Goal: Obtain resource: Download file/media

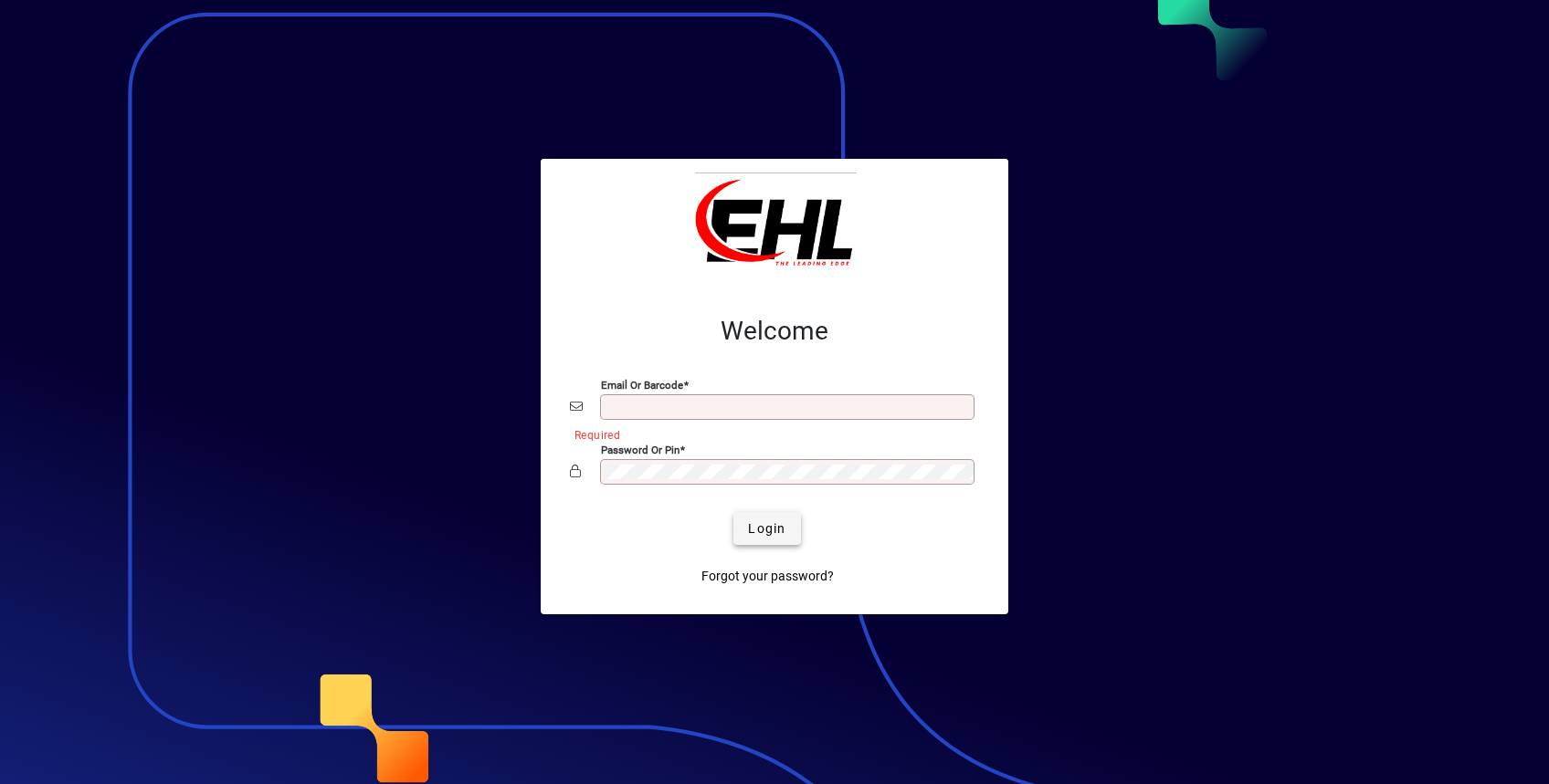
type input "**********"
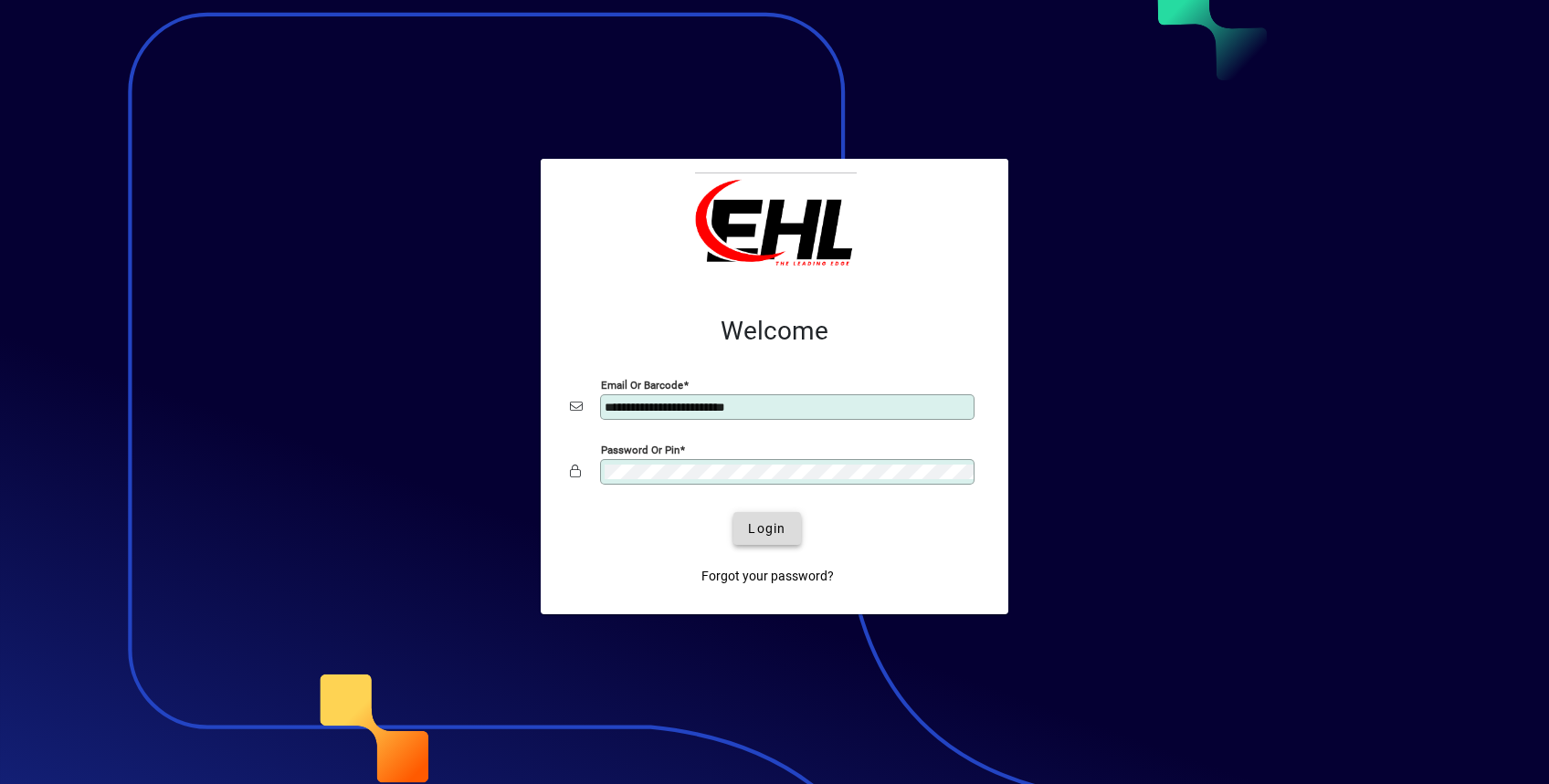
click at [761, 529] on span "Login" at bounding box center [767, 529] width 38 height 19
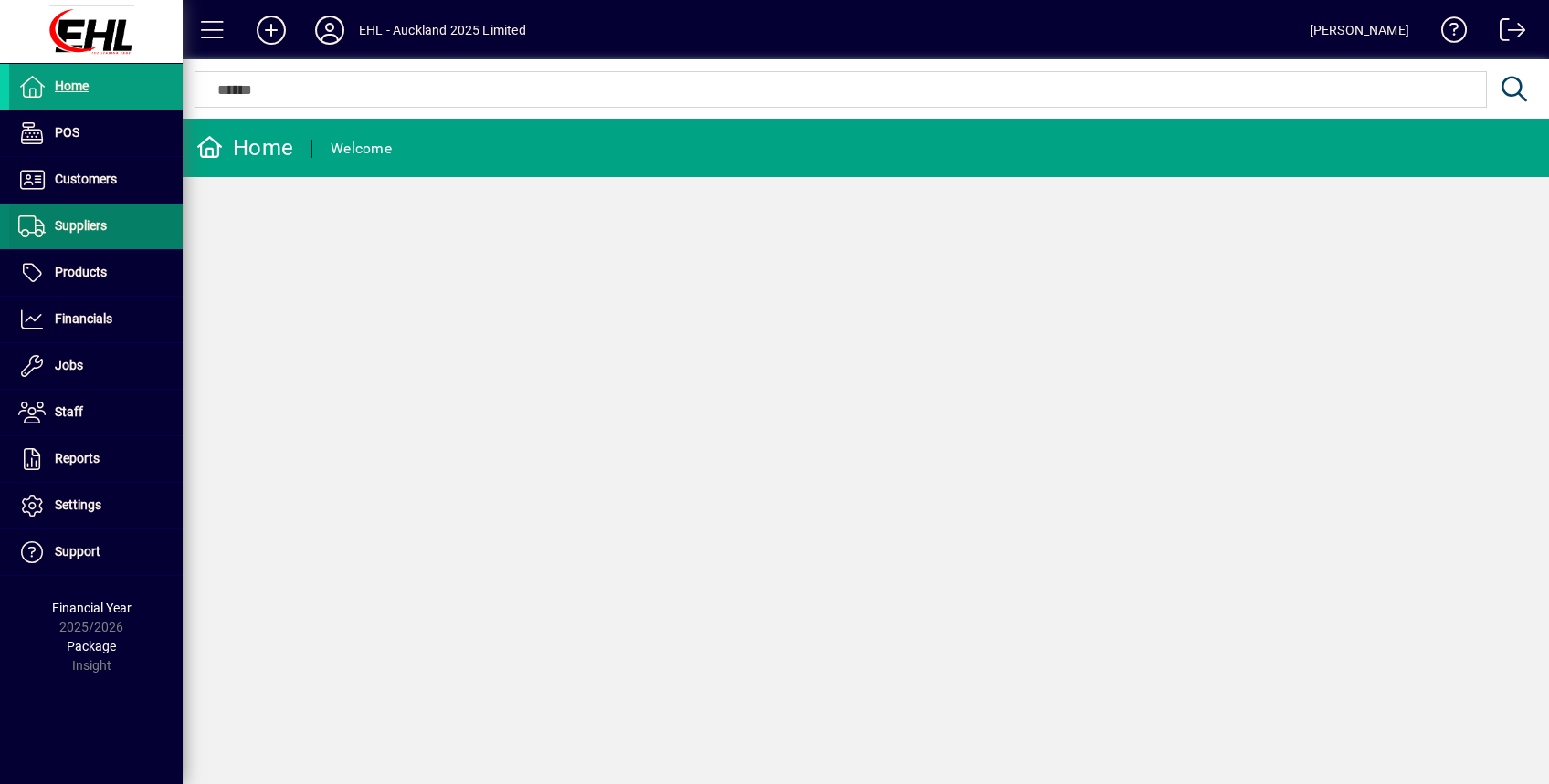
click at [90, 234] on span "Suppliers" at bounding box center [58, 225] width 98 height 22
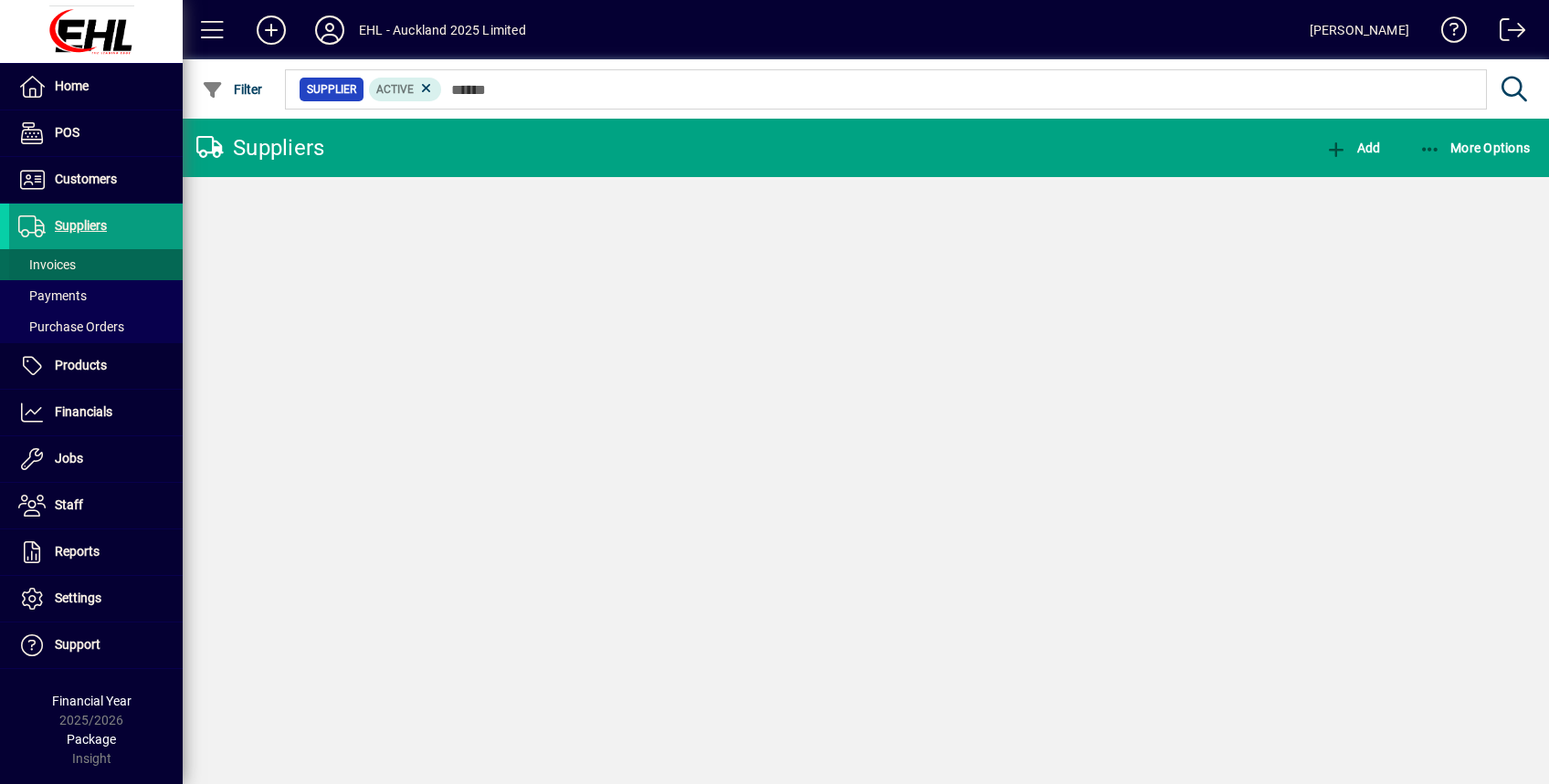
click at [48, 270] on span "Invoices" at bounding box center [46, 265] width 57 height 15
click at [487, 91] on icon at bounding box center [490, 89] width 17 height 17
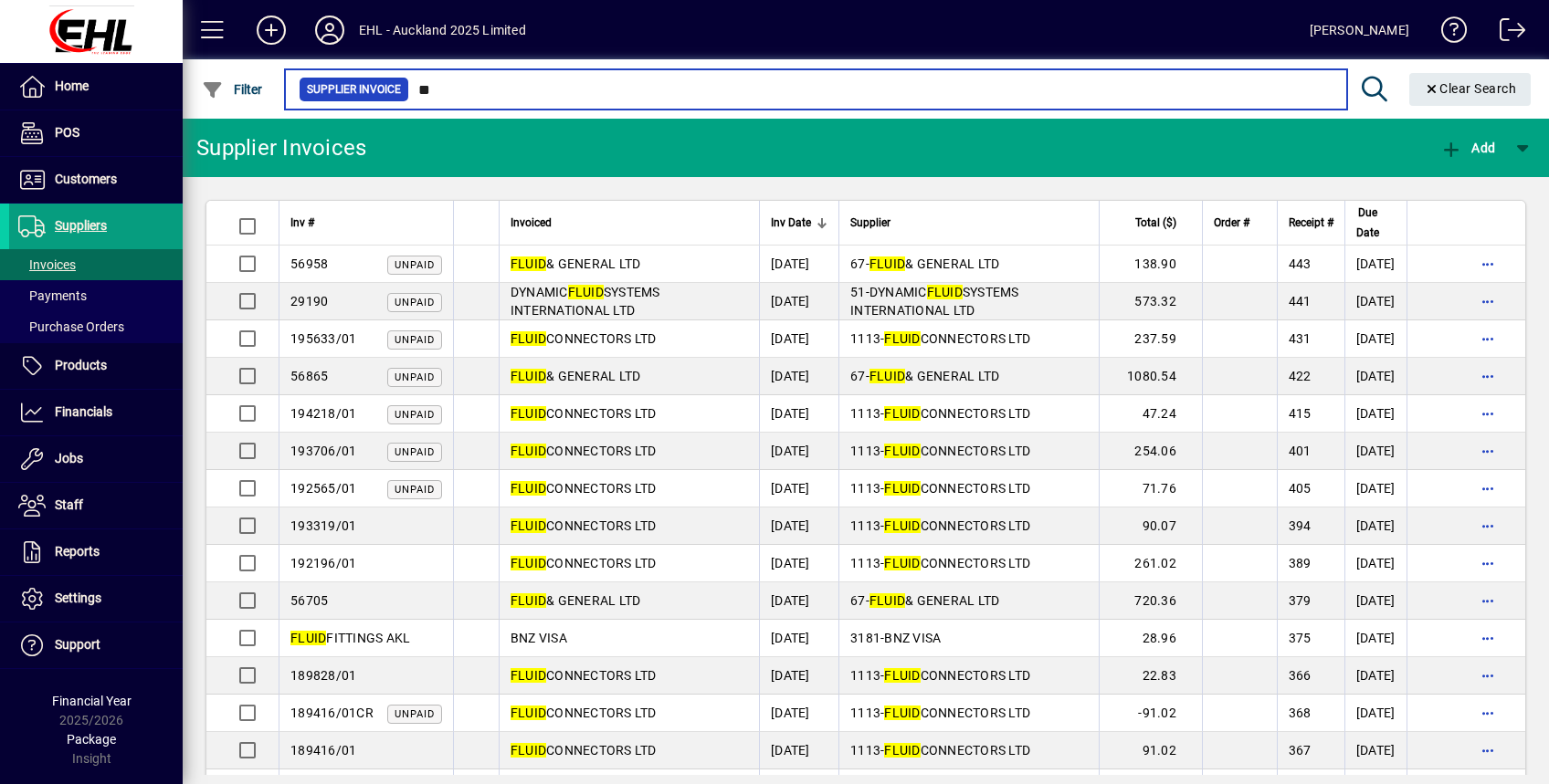
type input "*"
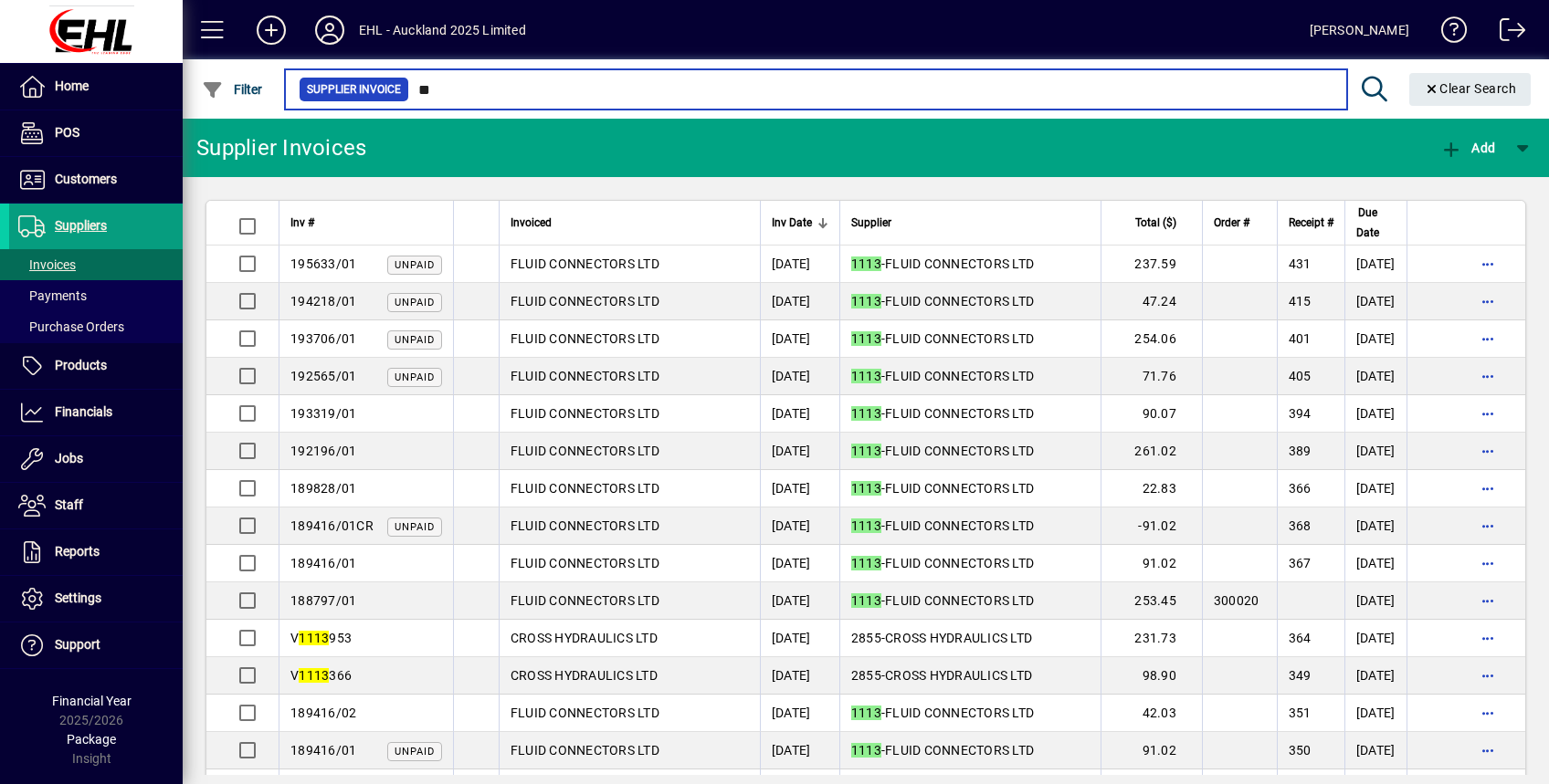
type input "*"
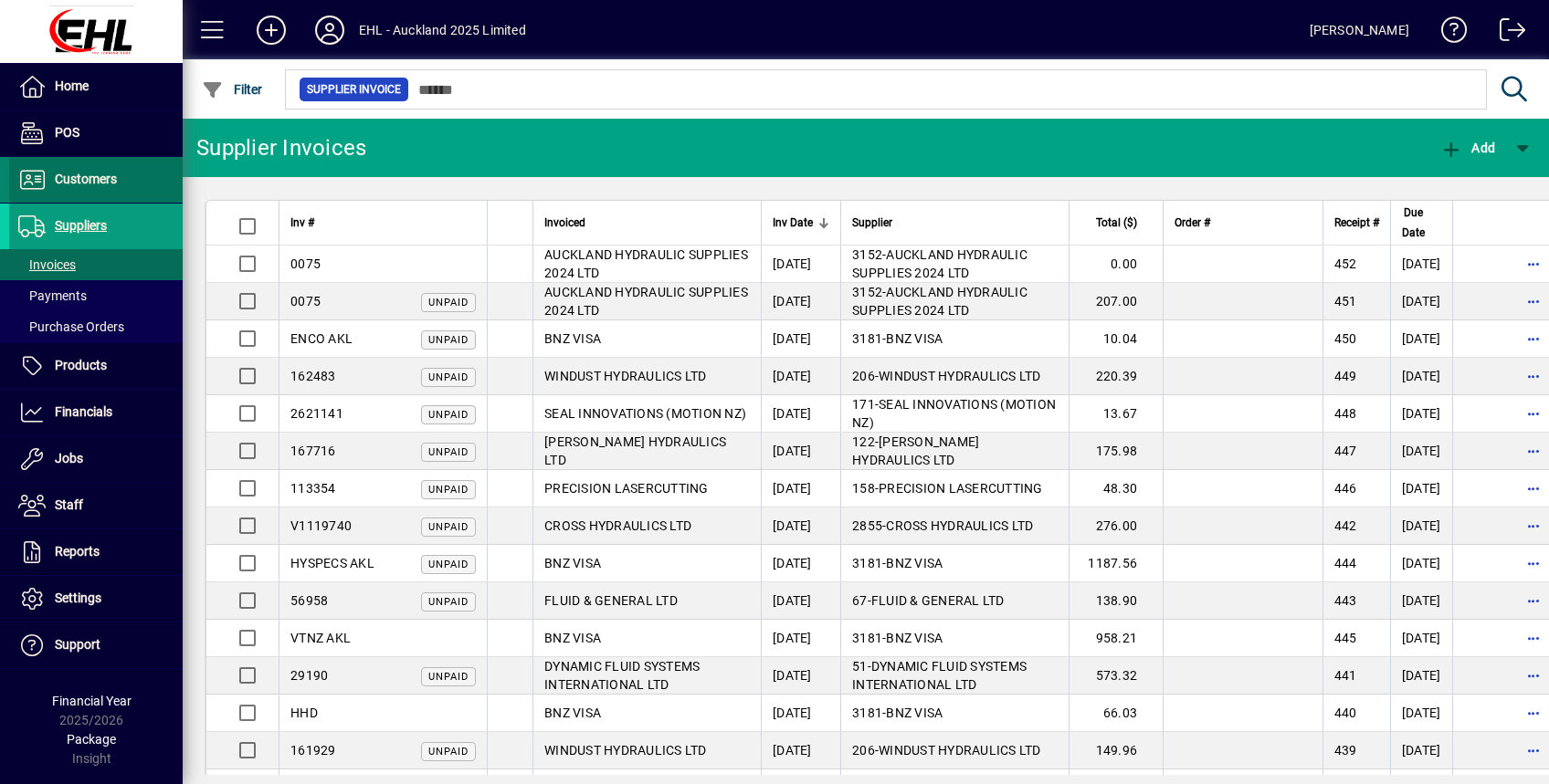
click at [85, 165] on span at bounding box center [96, 179] width 174 height 44
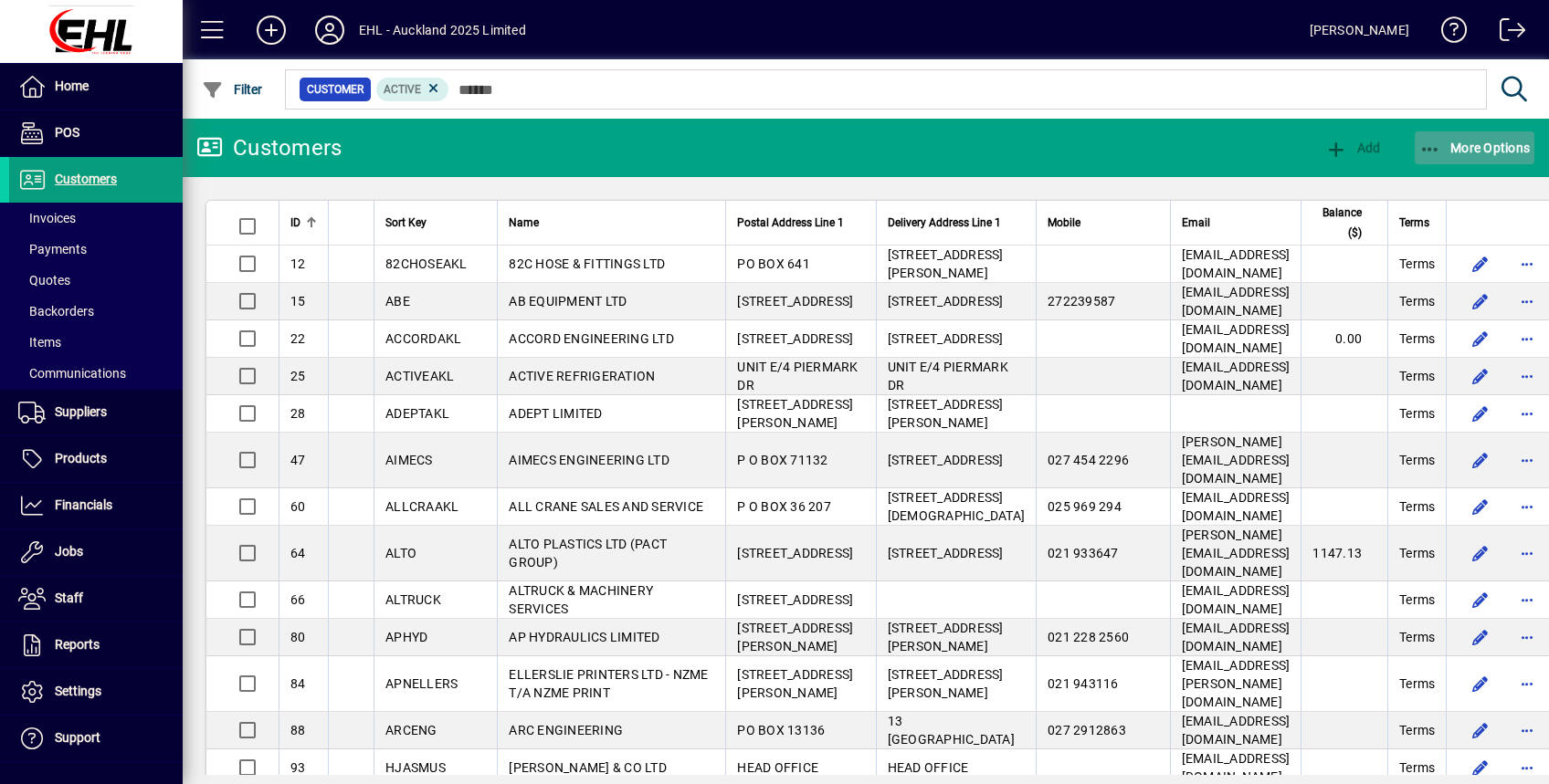
click at [1476, 151] on span "More Options" at bounding box center [1475, 148] width 112 height 15
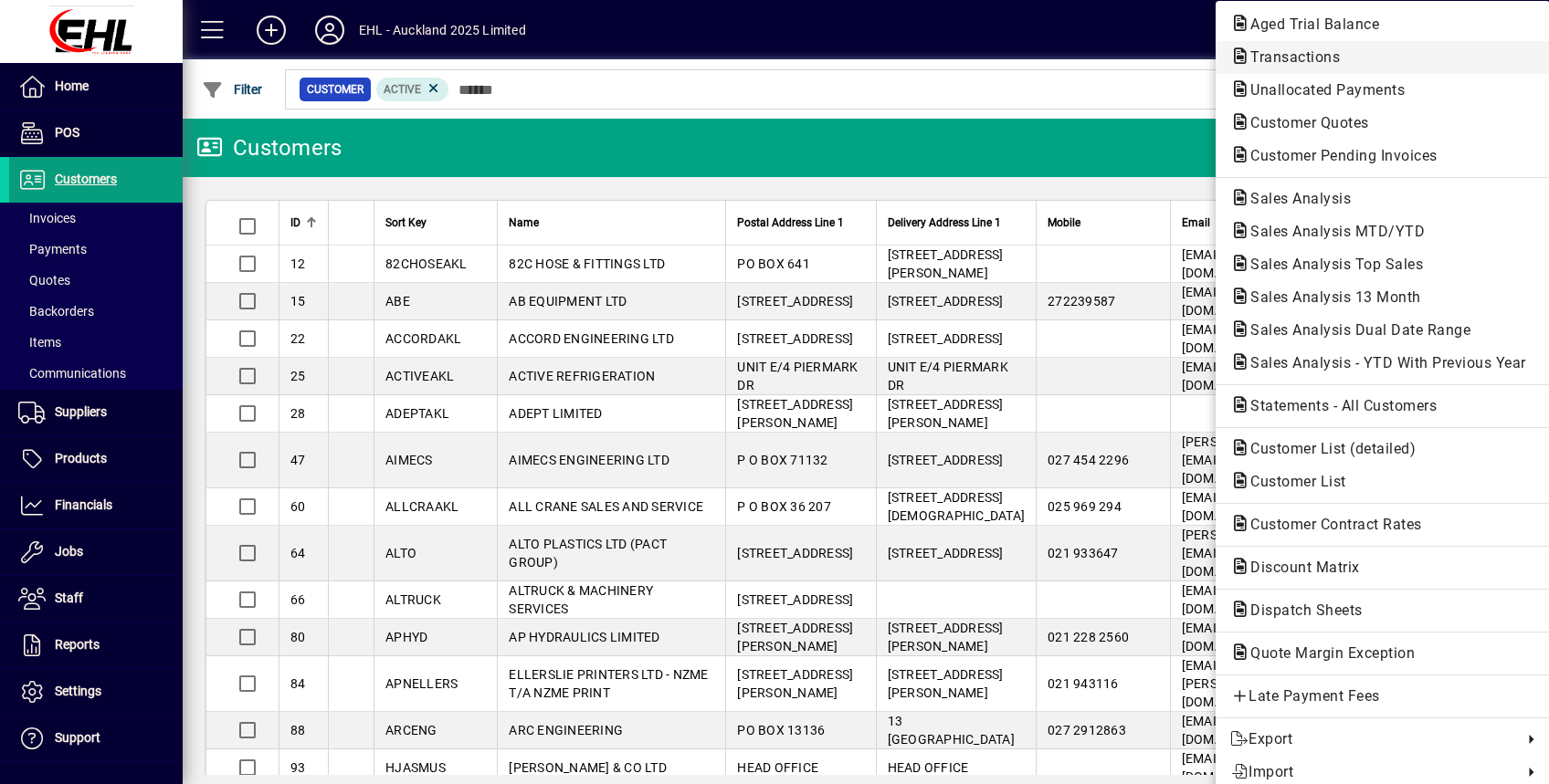
click at [1295, 58] on span "Transactions" at bounding box center [1290, 57] width 118 height 17
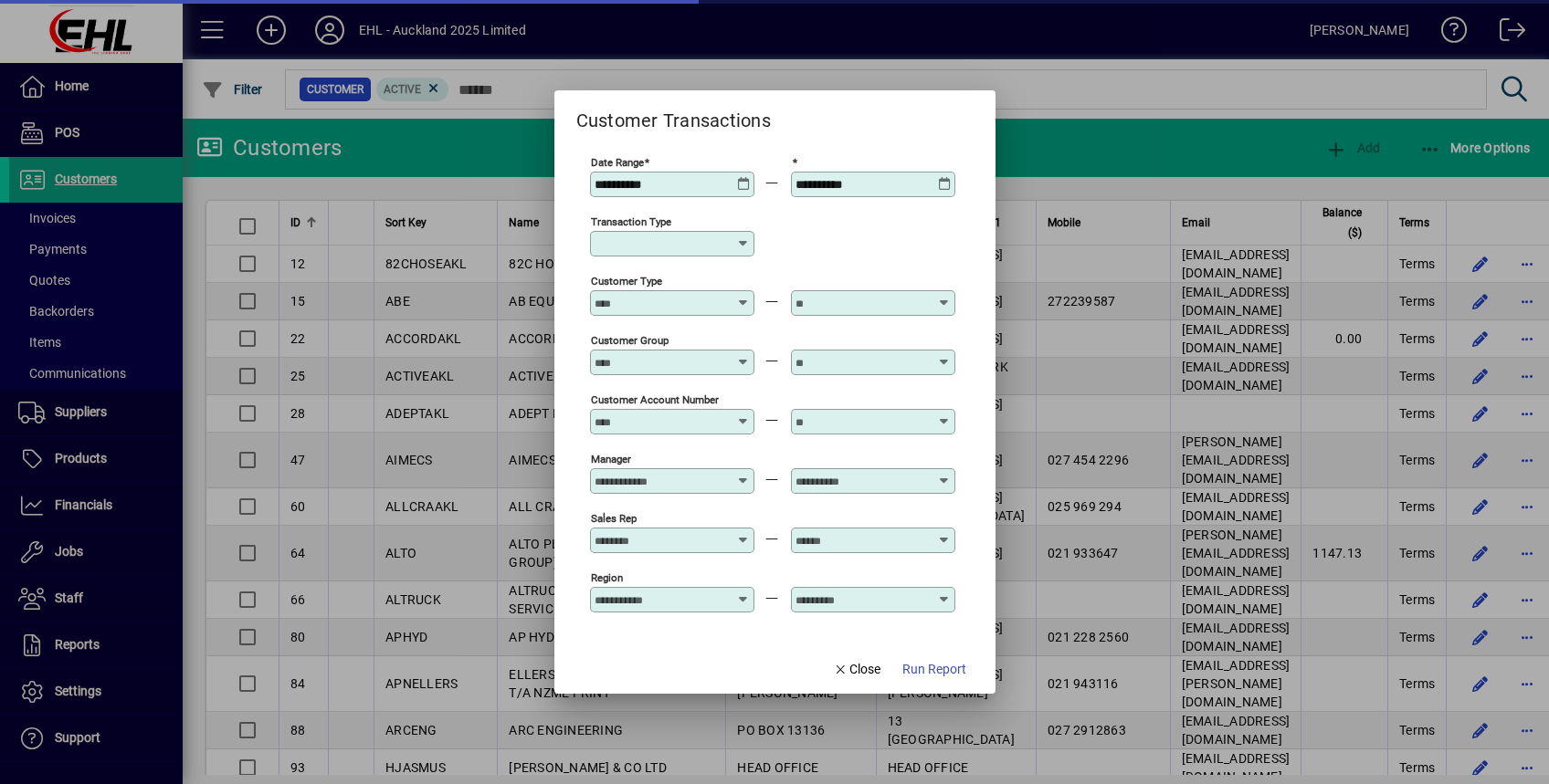
click at [739, 177] on icon at bounding box center [744, 177] width 14 height 0
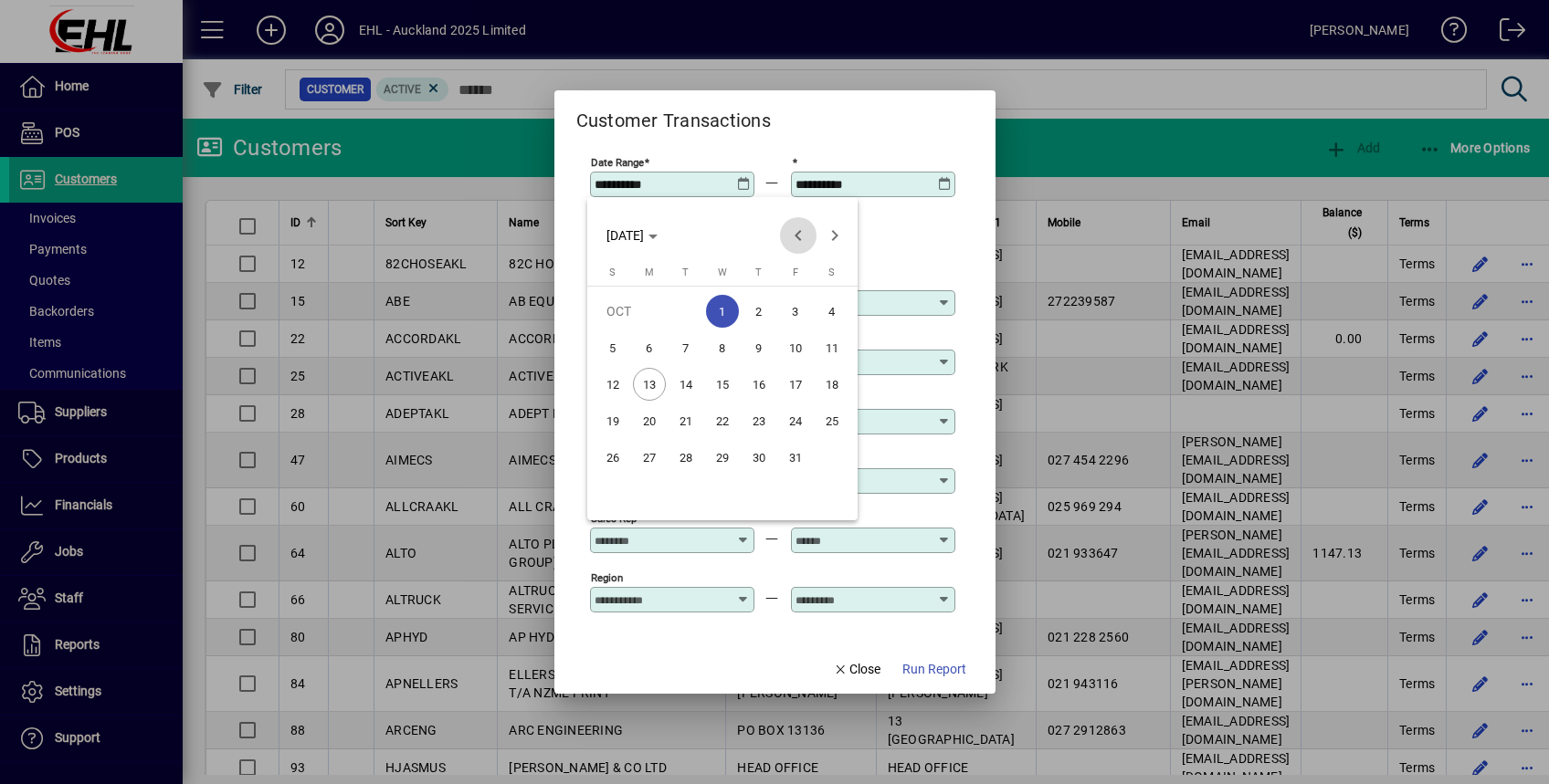
click at [793, 226] on span "Previous month" at bounding box center [798, 235] width 37 height 37
click at [636, 337] on span "1" at bounding box center [649, 347] width 33 height 33
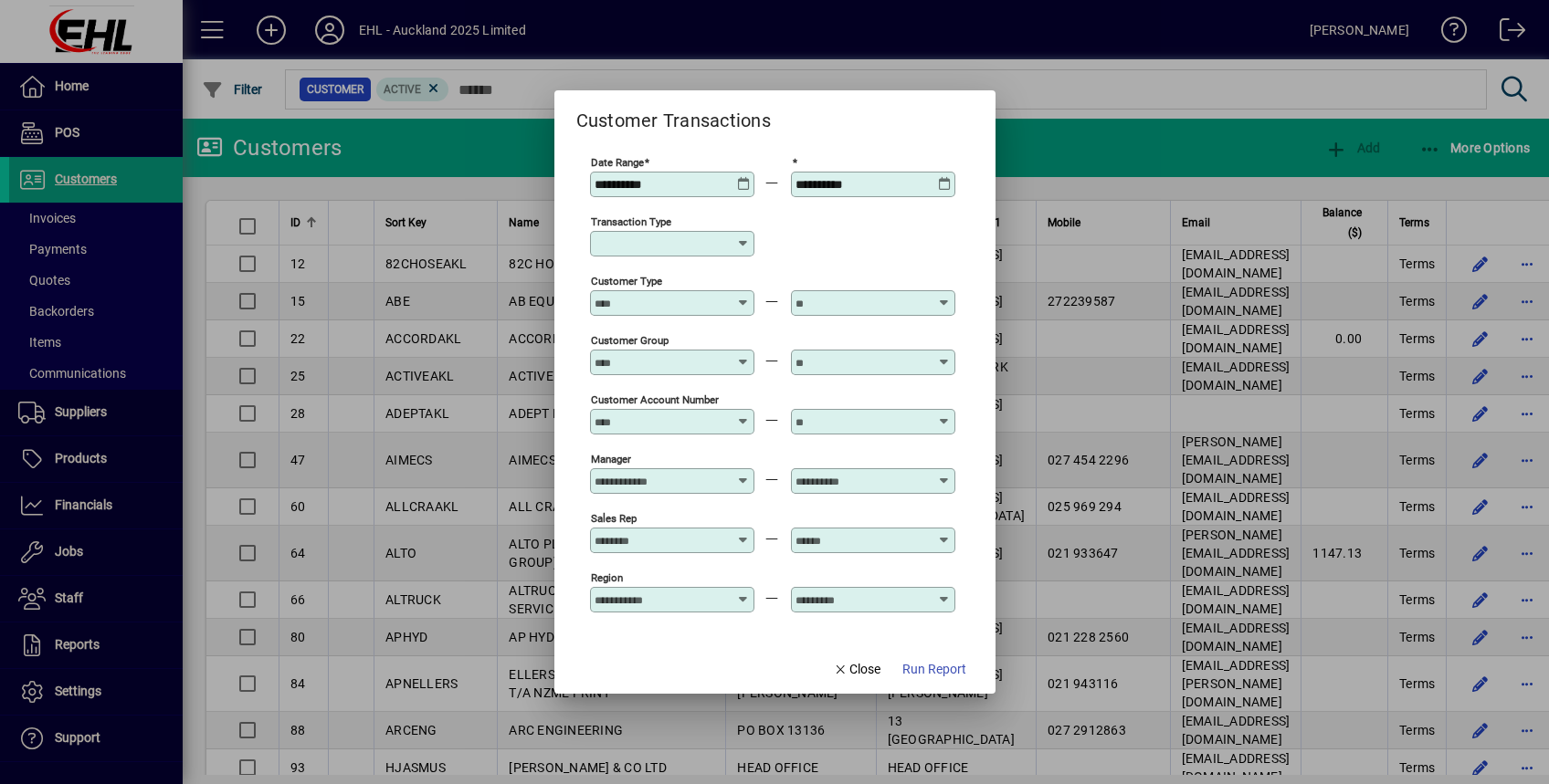
click at [739, 177] on icon at bounding box center [744, 177] width 14 height 0
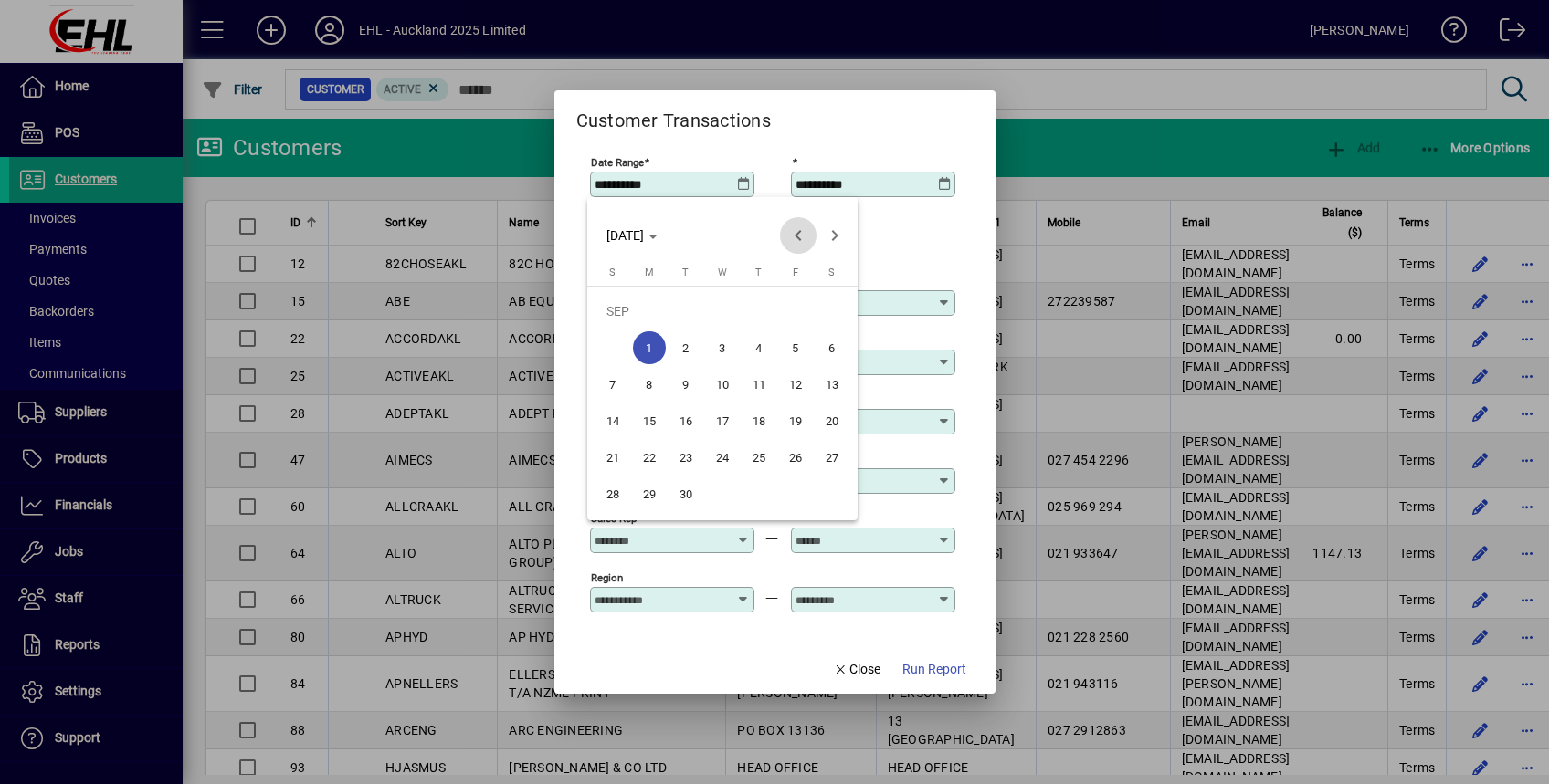
click at [793, 234] on span "Previous month" at bounding box center [798, 235] width 37 height 37
click at [790, 310] on span "1" at bounding box center [795, 311] width 33 height 33
type input "**********"
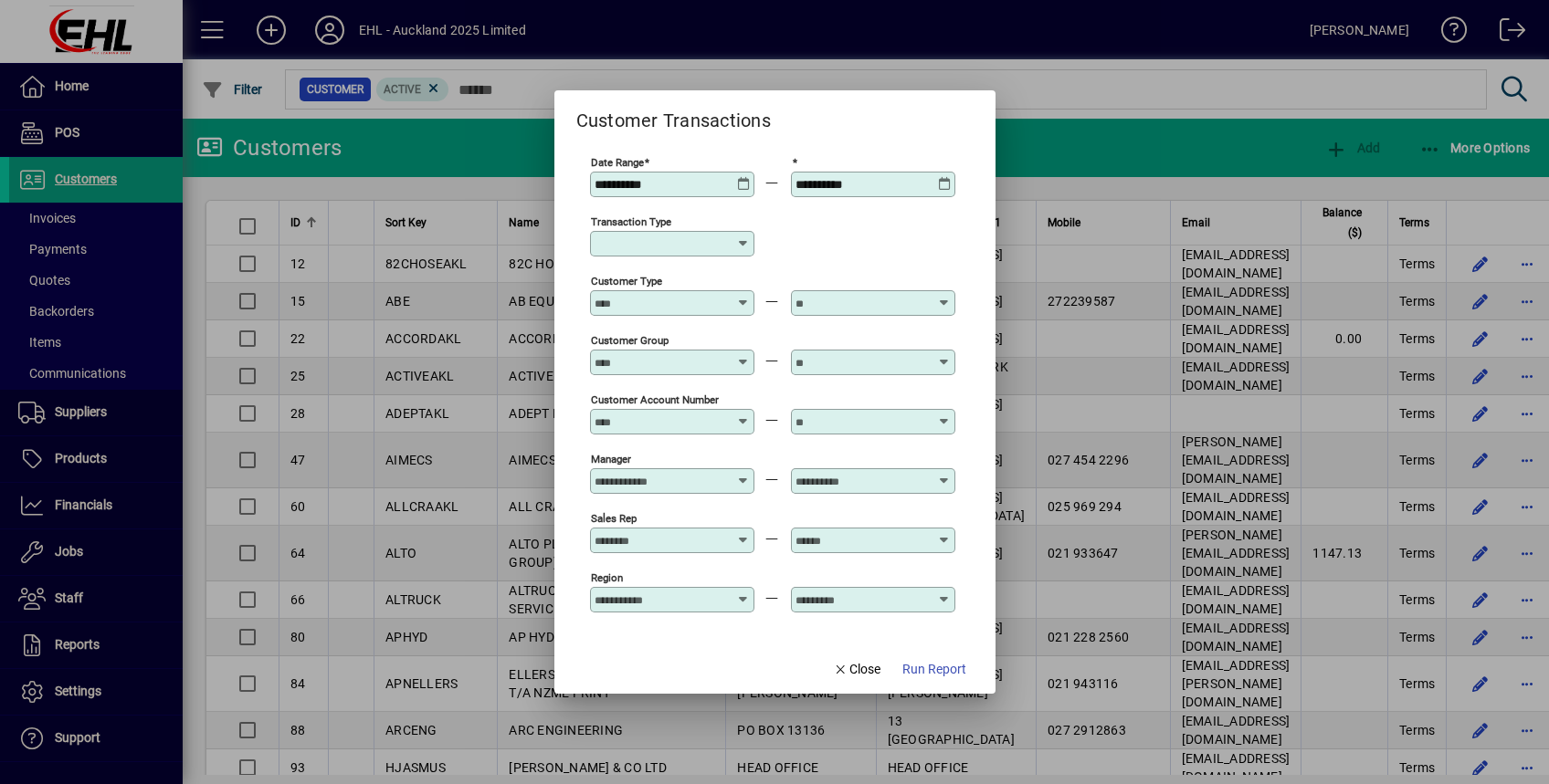
click at [943, 177] on icon at bounding box center [945, 177] width 14 height 0
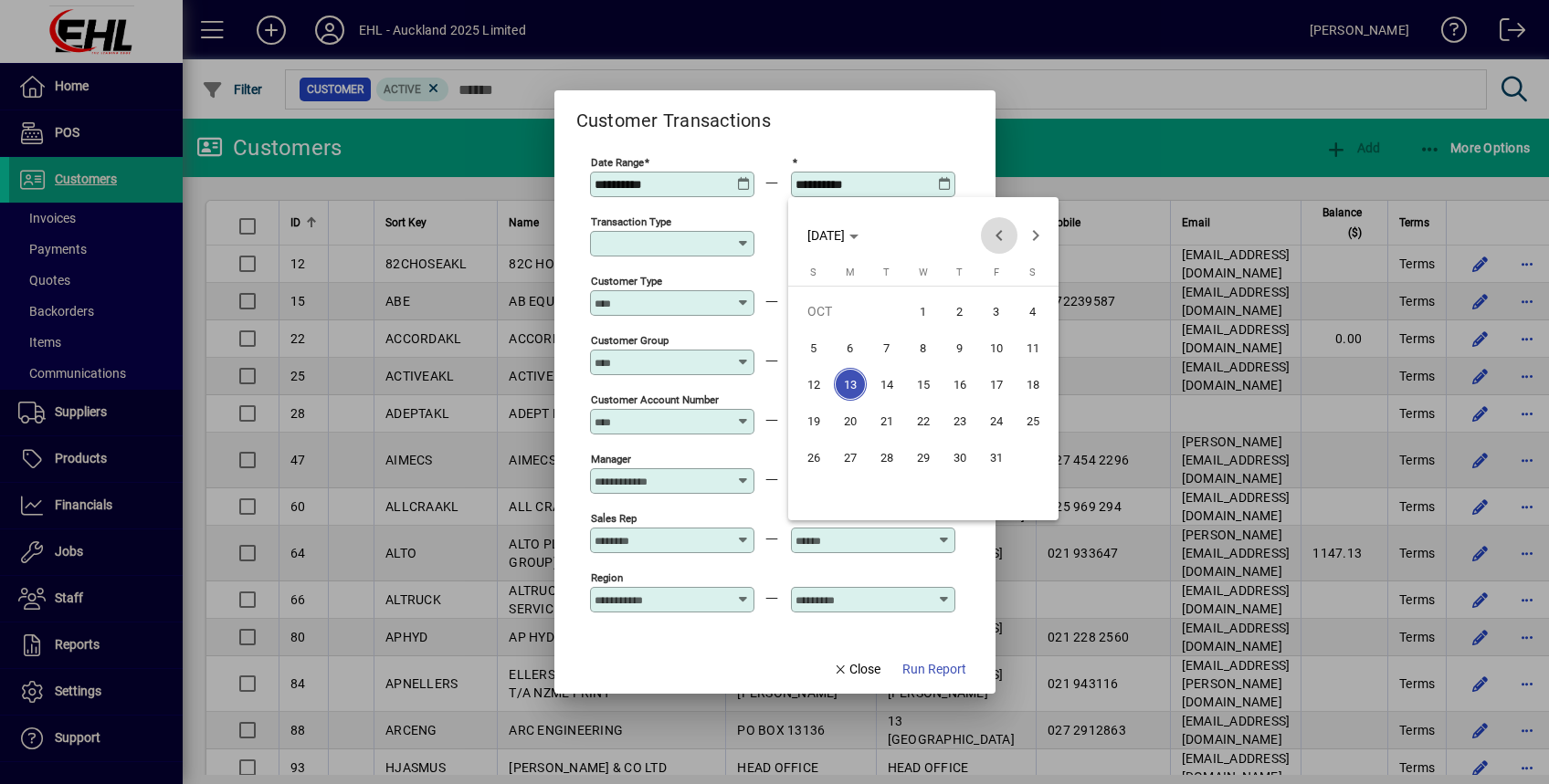
click at [995, 234] on span "Previous month" at bounding box center [999, 235] width 37 height 37
click at [891, 500] on span "30" at bounding box center [887, 494] width 33 height 33
type input "**********"
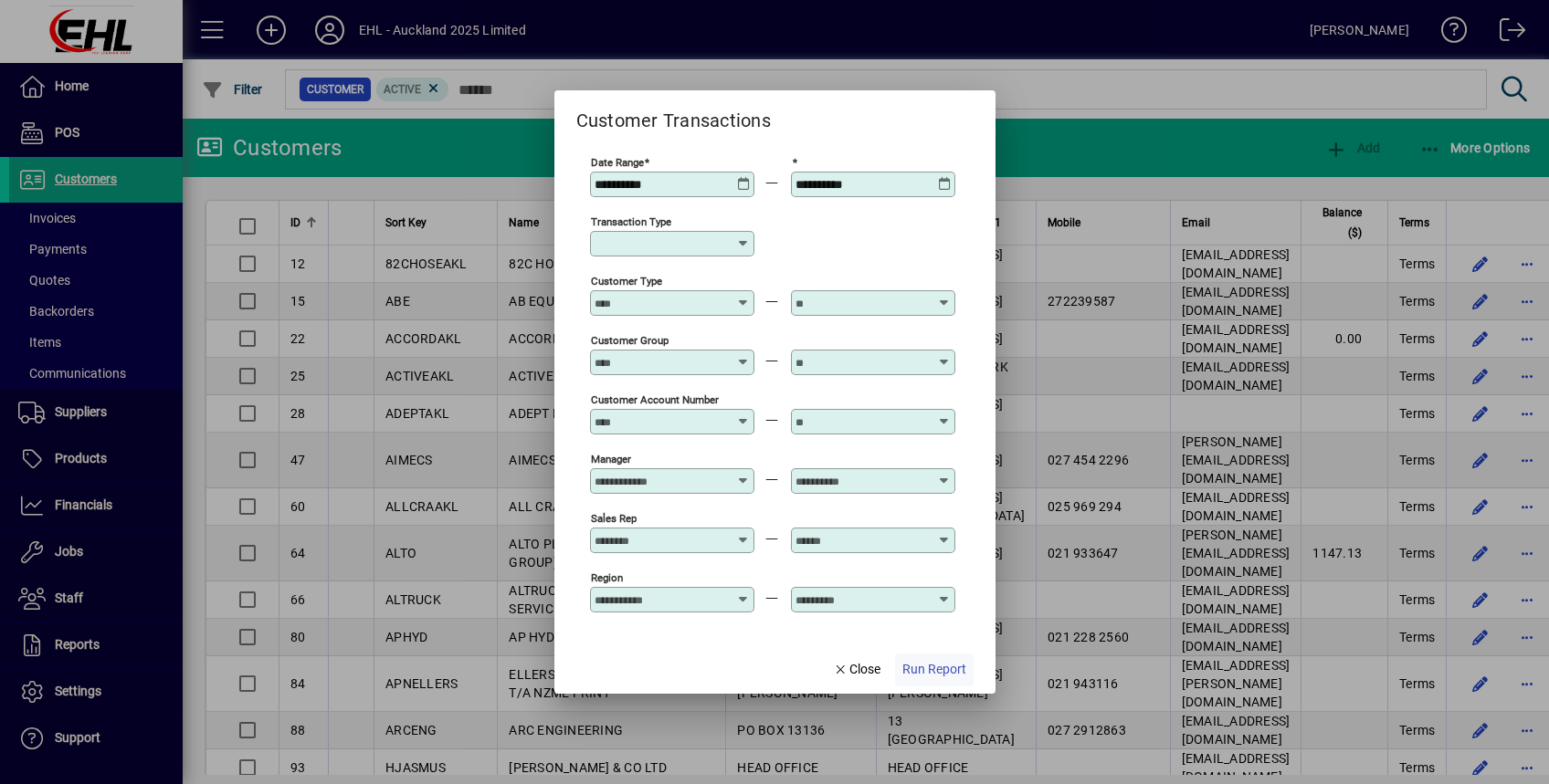
click at [964, 672] on span "Run Report" at bounding box center [935, 669] width 64 height 19
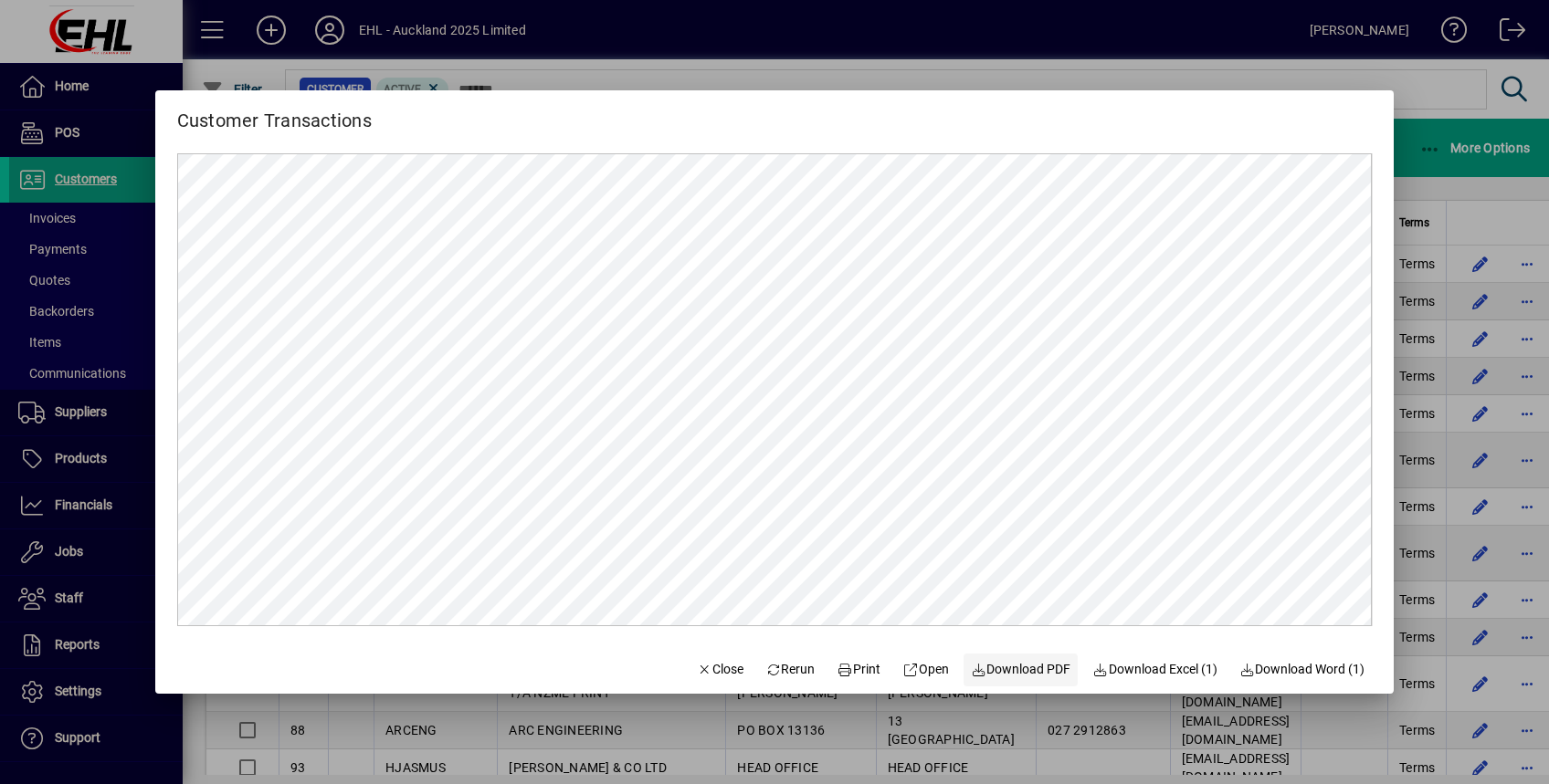
click at [1020, 666] on span "Download PDF" at bounding box center [1021, 669] width 101 height 19
click at [827, 49] on div at bounding box center [774, 392] width 1549 height 784
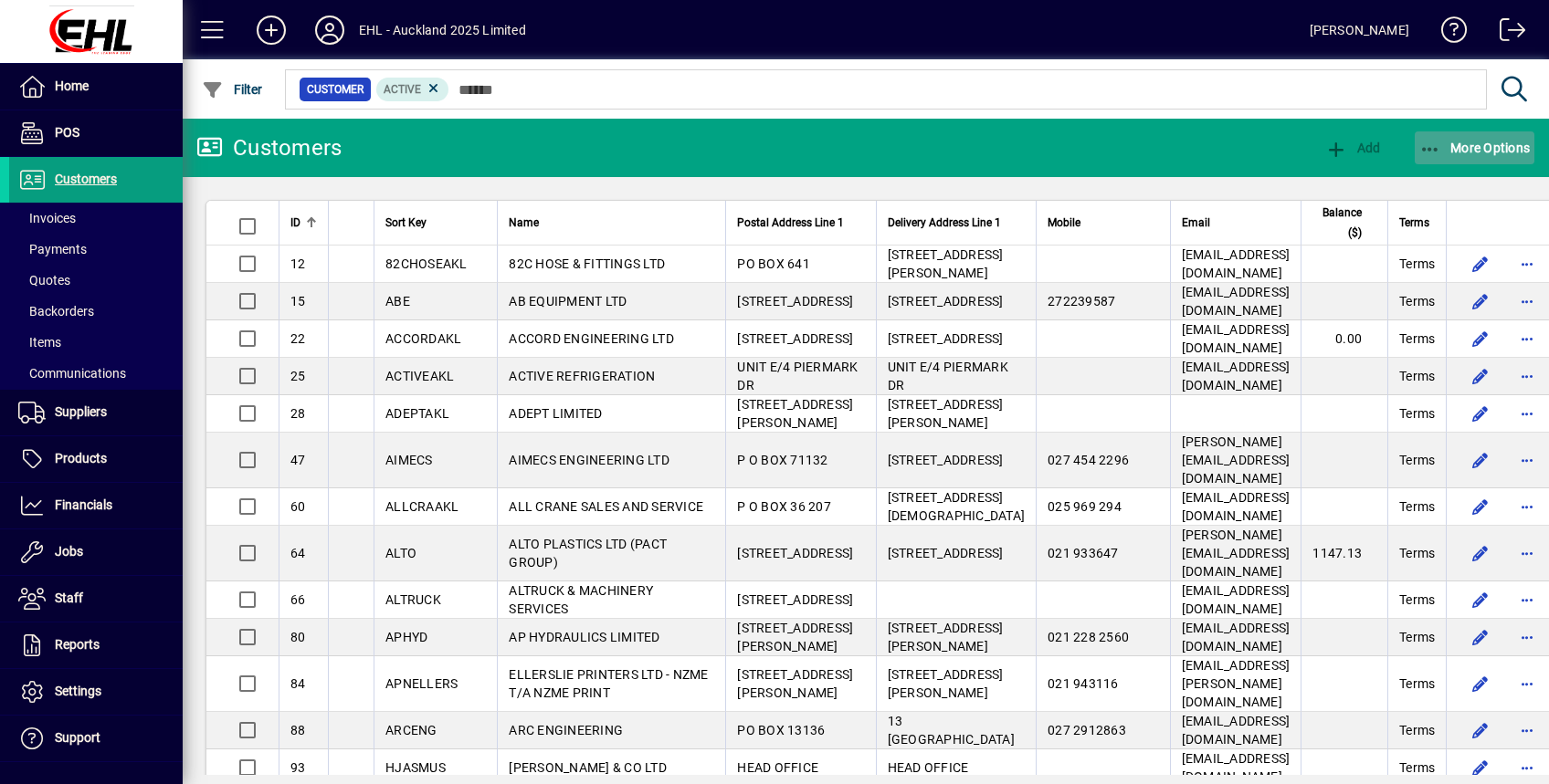
click at [1466, 153] on span "More Options" at bounding box center [1475, 148] width 112 height 15
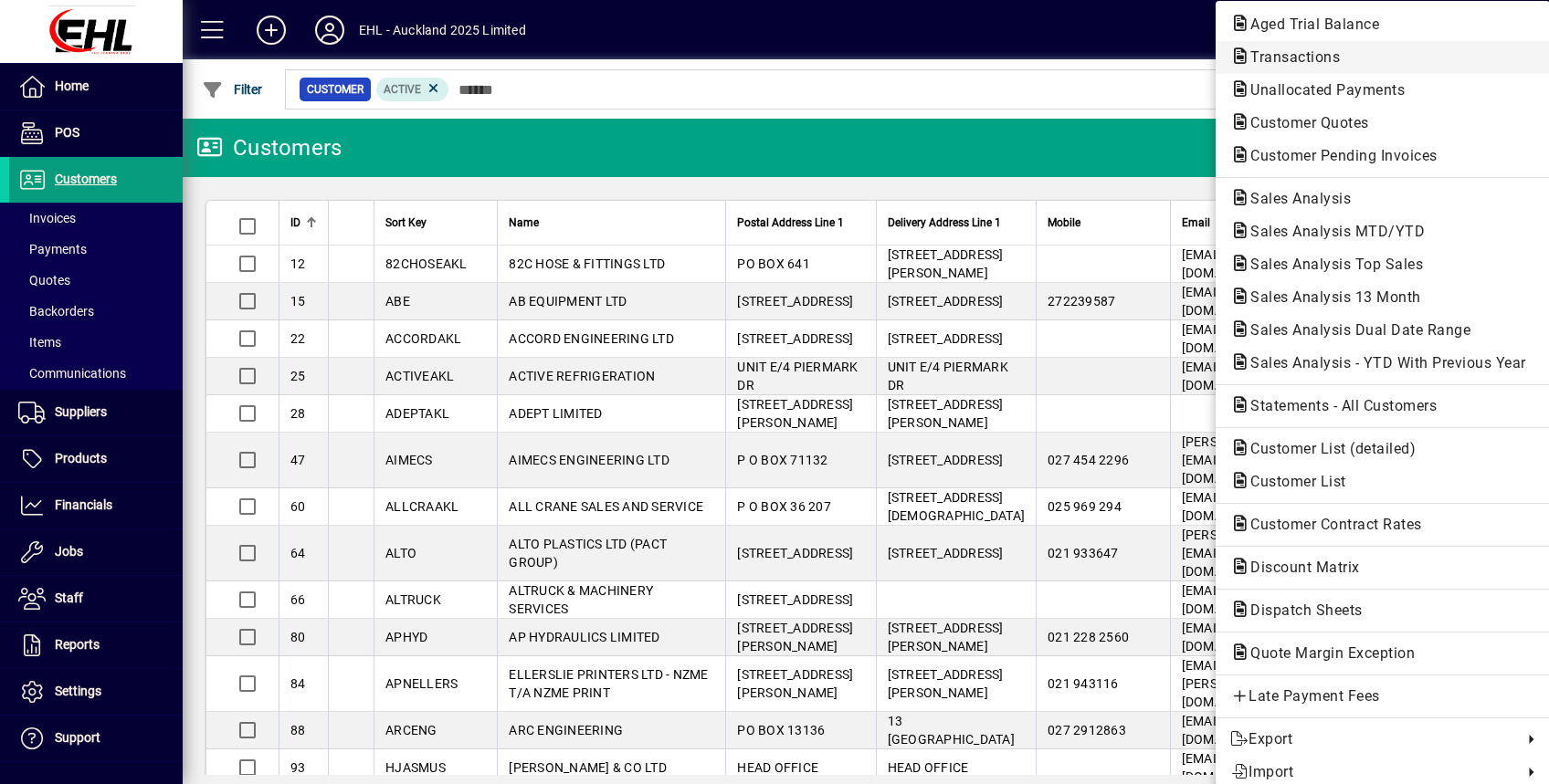
click at [1276, 53] on span "Transactions" at bounding box center [1290, 57] width 118 height 17
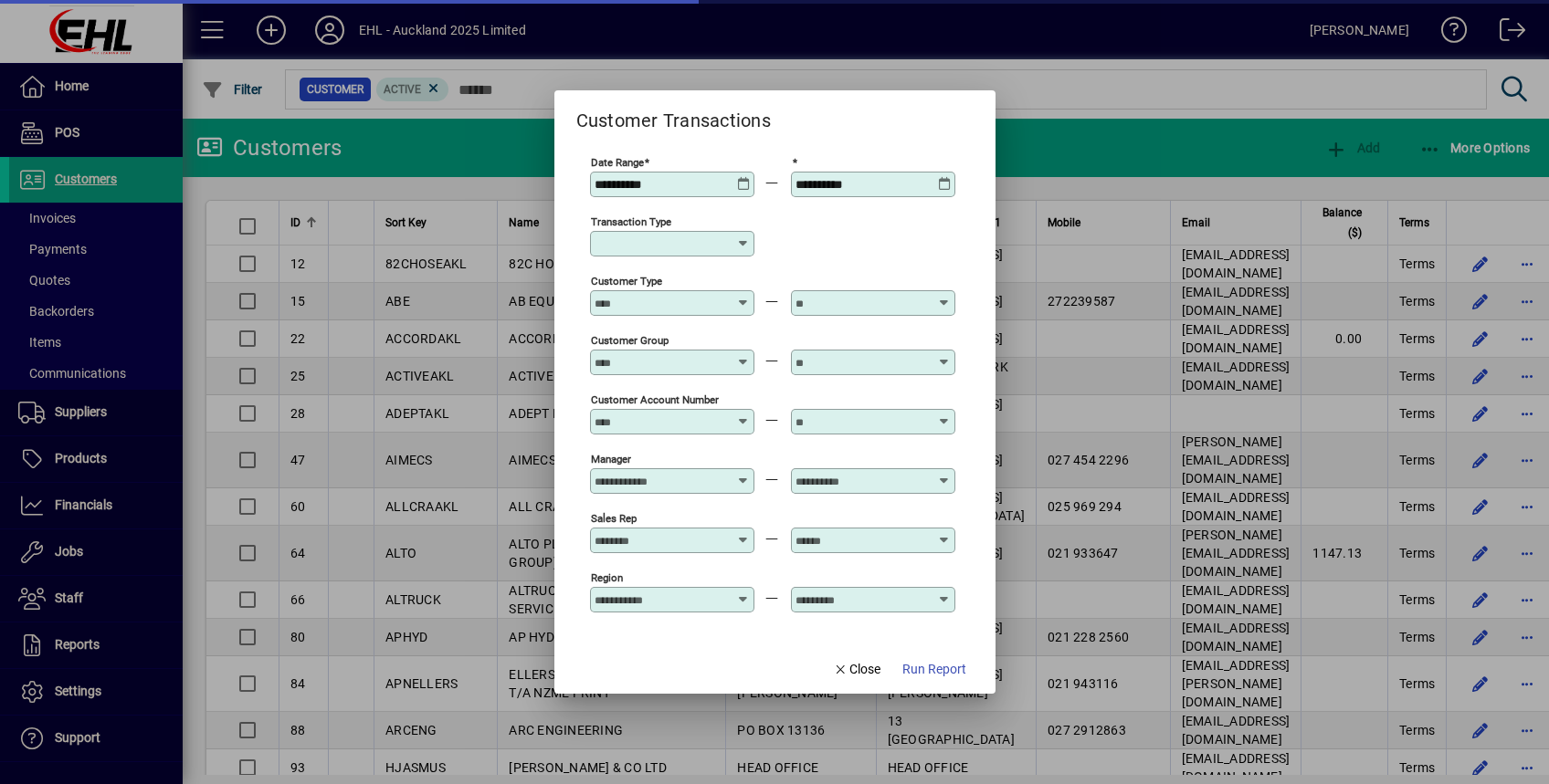
click at [737, 177] on icon at bounding box center [744, 177] width 14 height 0
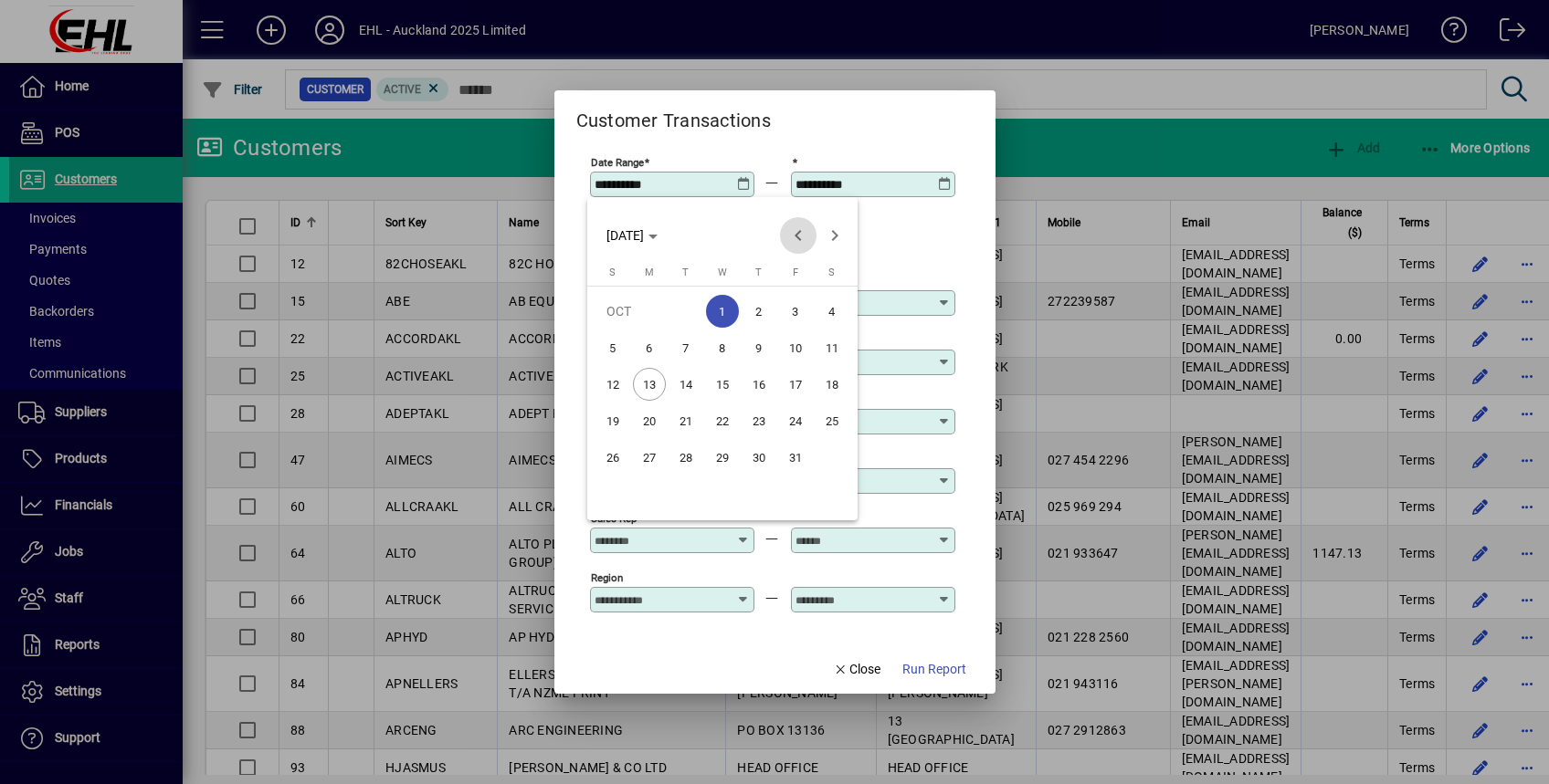
click at [803, 239] on span "Previous month" at bounding box center [798, 235] width 37 height 37
click at [839, 230] on span "Next month" at bounding box center [834, 235] width 37 height 37
click at [790, 312] on span "1" at bounding box center [795, 311] width 33 height 33
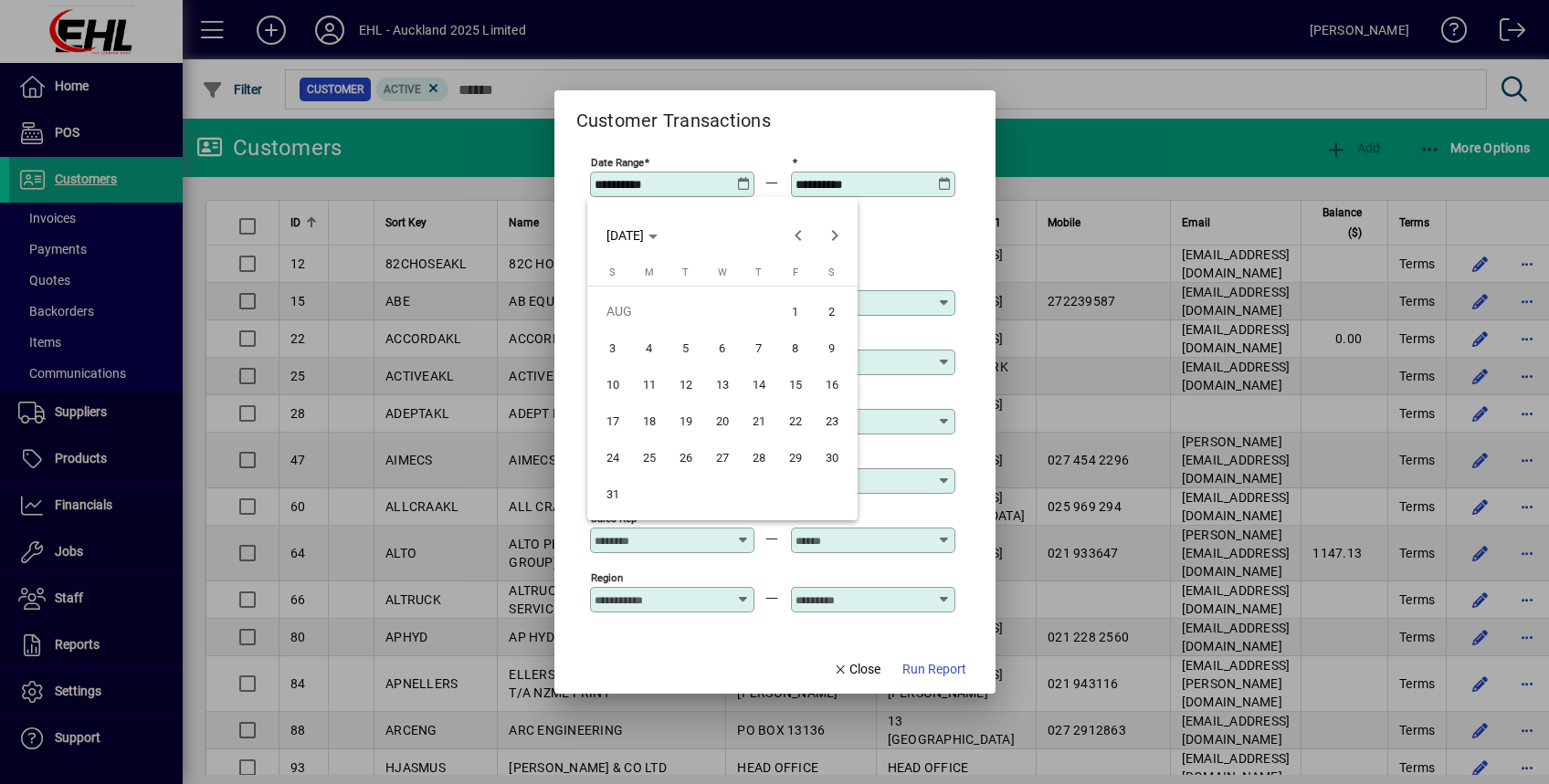
type input "**********"
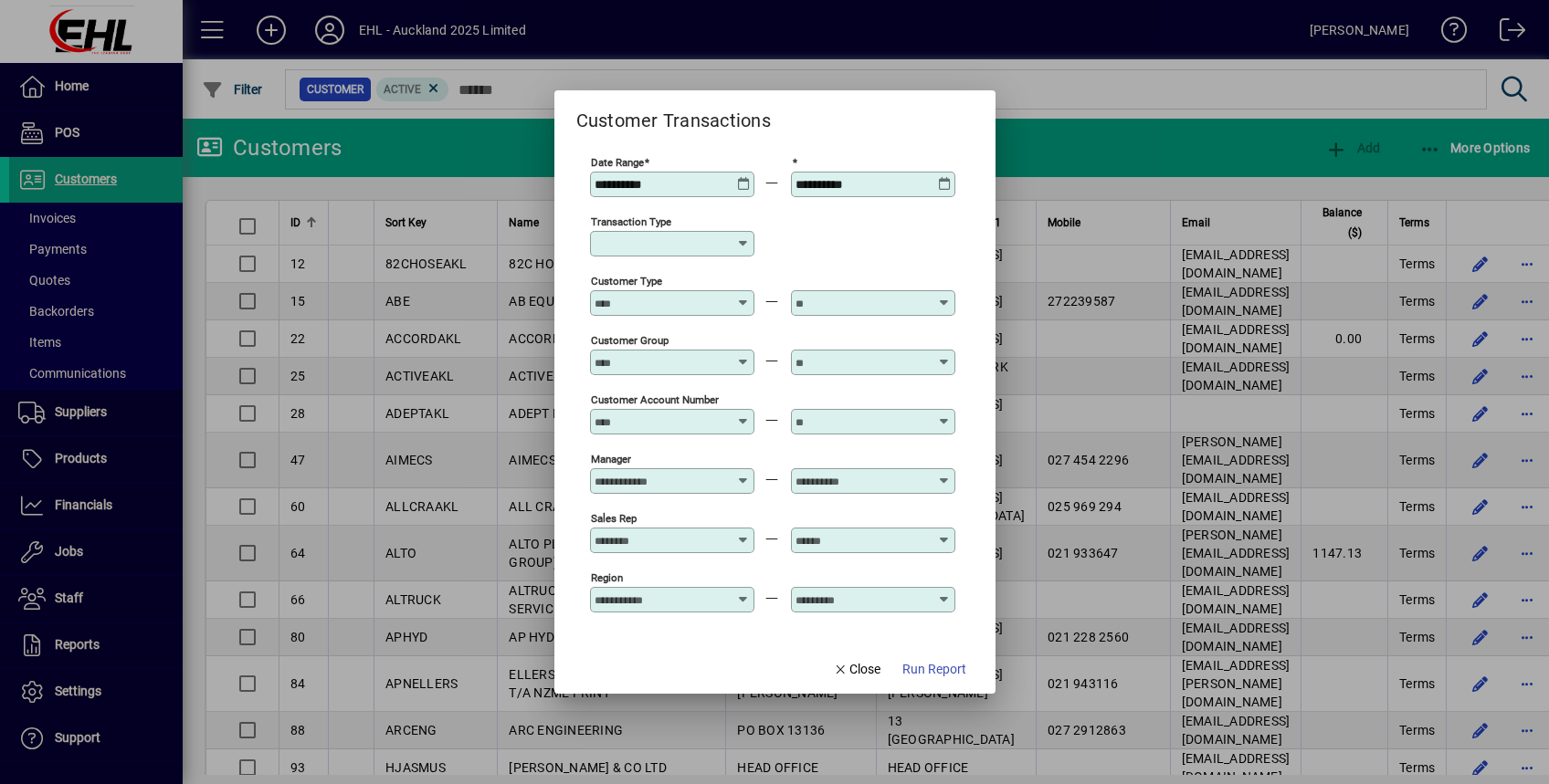
click at [943, 177] on icon at bounding box center [945, 177] width 14 height 0
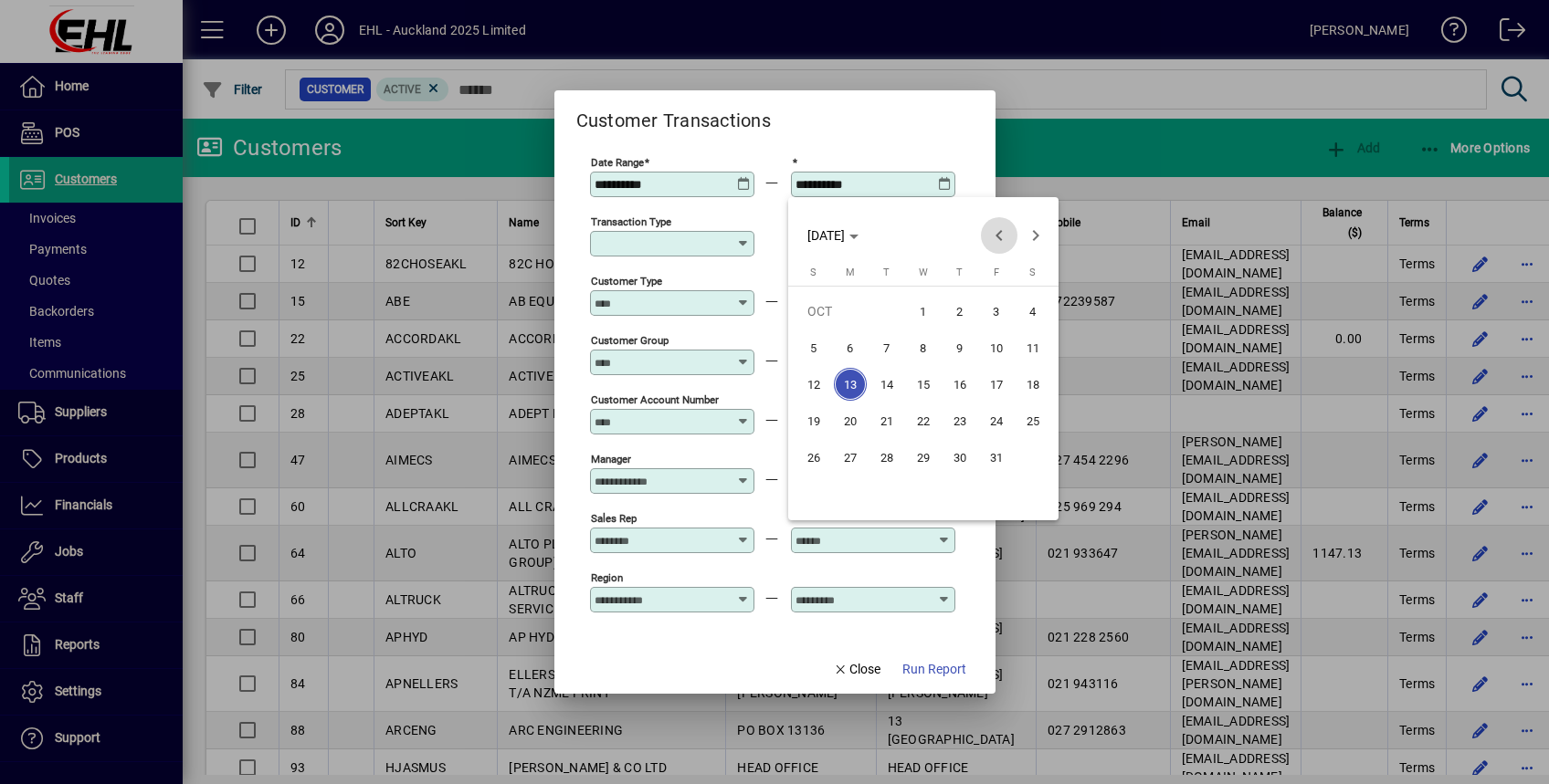
click at [994, 234] on span "Previous month" at bounding box center [999, 235] width 37 height 37
click at [889, 488] on span "30" at bounding box center [887, 494] width 33 height 33
type input "**********"
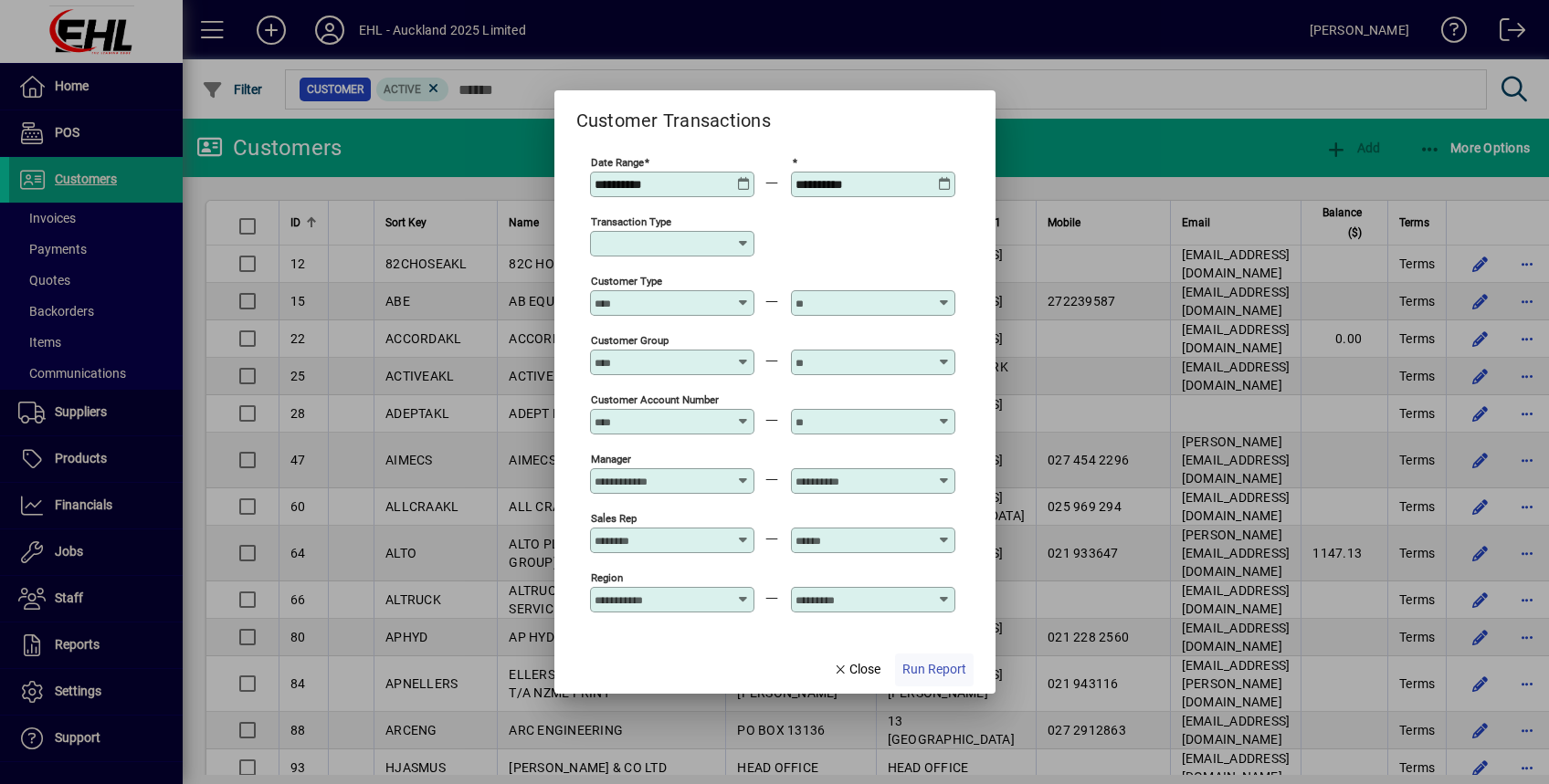
click at [930, 667] on span "Run Report" at bounding box center [935, 669] width 64 height 19
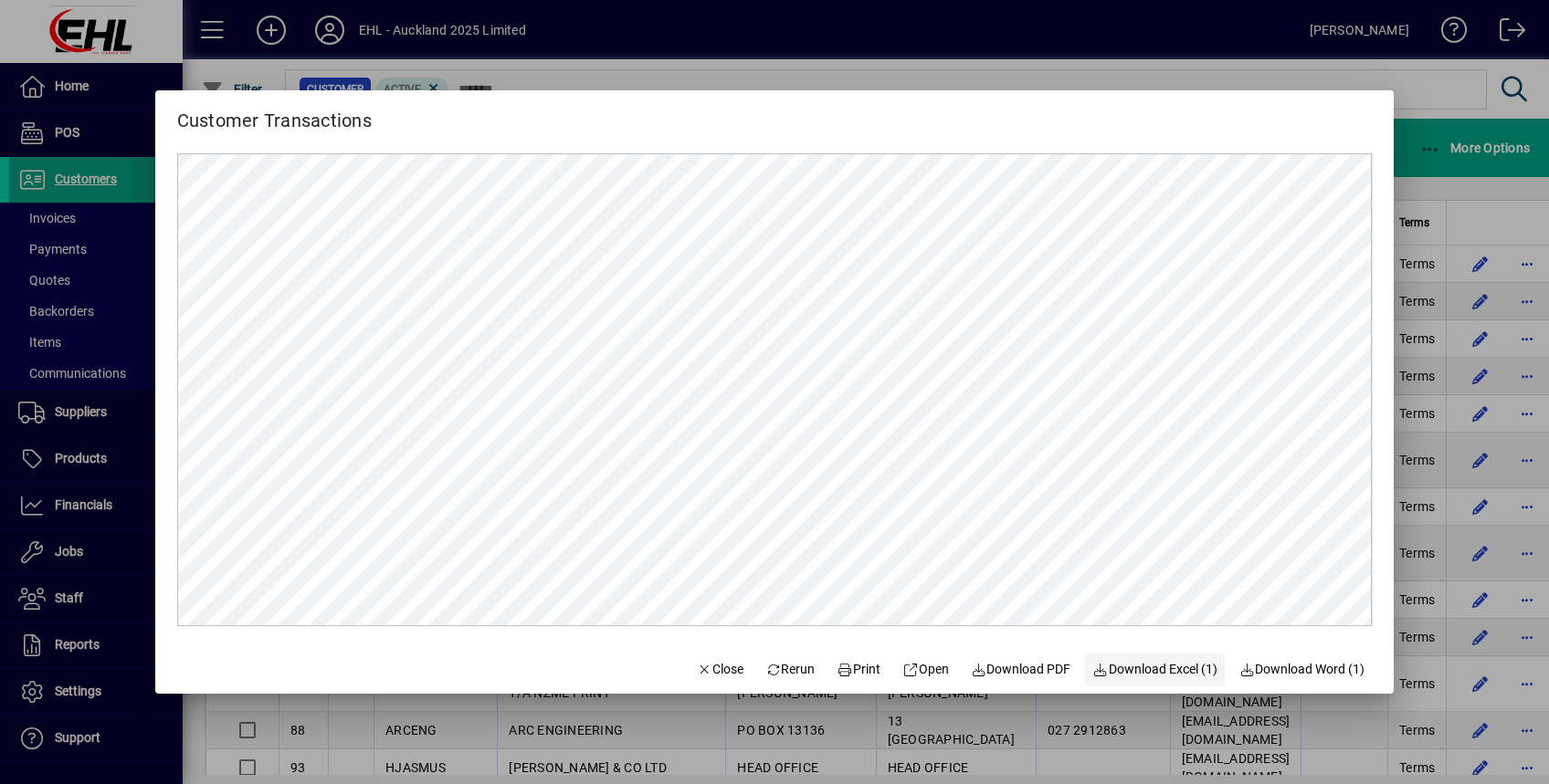
click at [1177, 669] on span "Download Excel (1)" at bounding box center [1154, 669] width 125 height 19
click at [1392, 158] on mat-dialog-content at bounding box center [775, 390] width 1240 height 510
click at [1141, 658] on span "button" at bounding box center [1154, 669] width 140 height 44
click at [1473, 205] on div at bounding box center [774, 392] width 1549 height 784
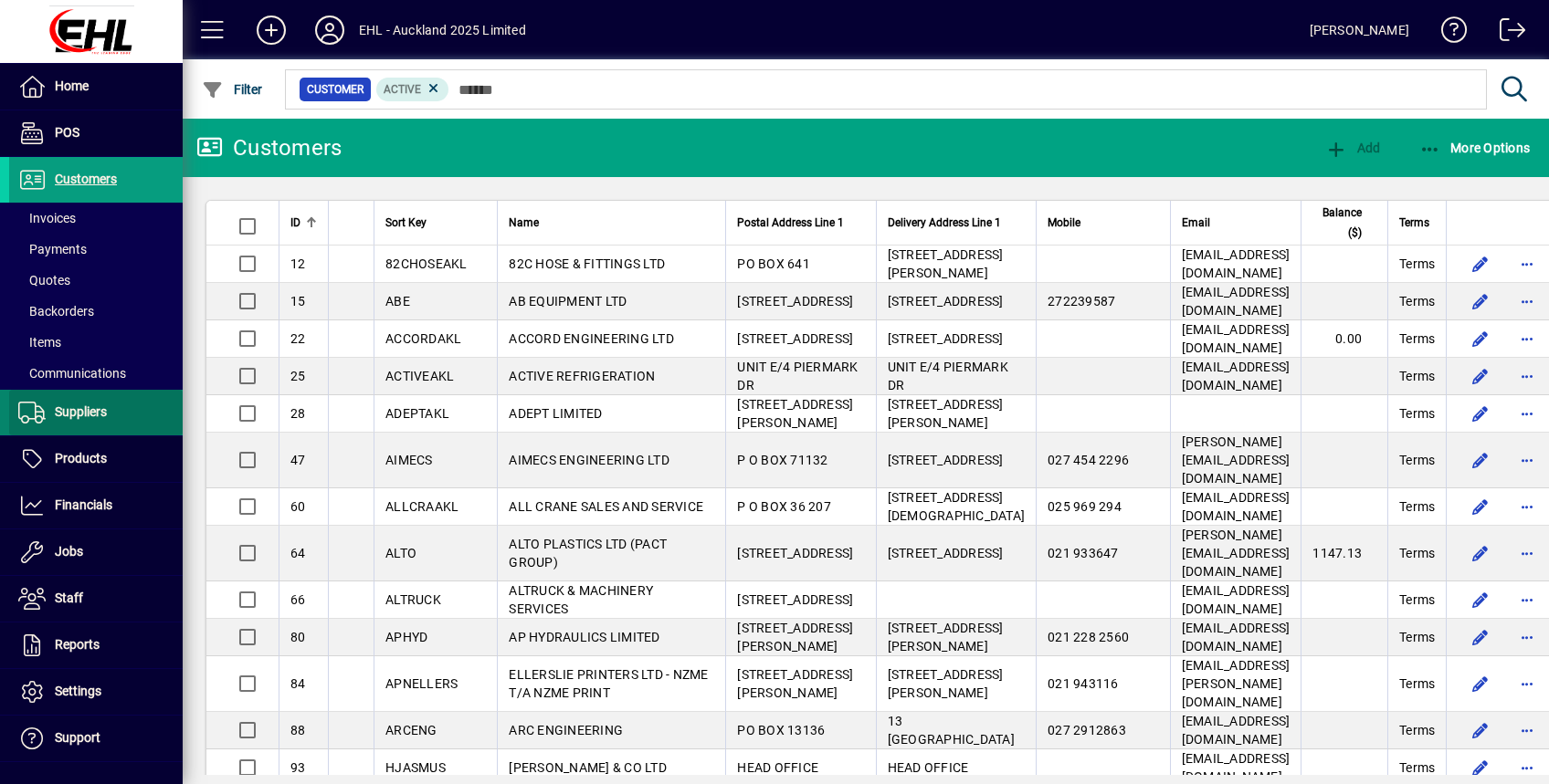
click at [112, 408] on span at bounding box center [96, 412] width 174 height 44
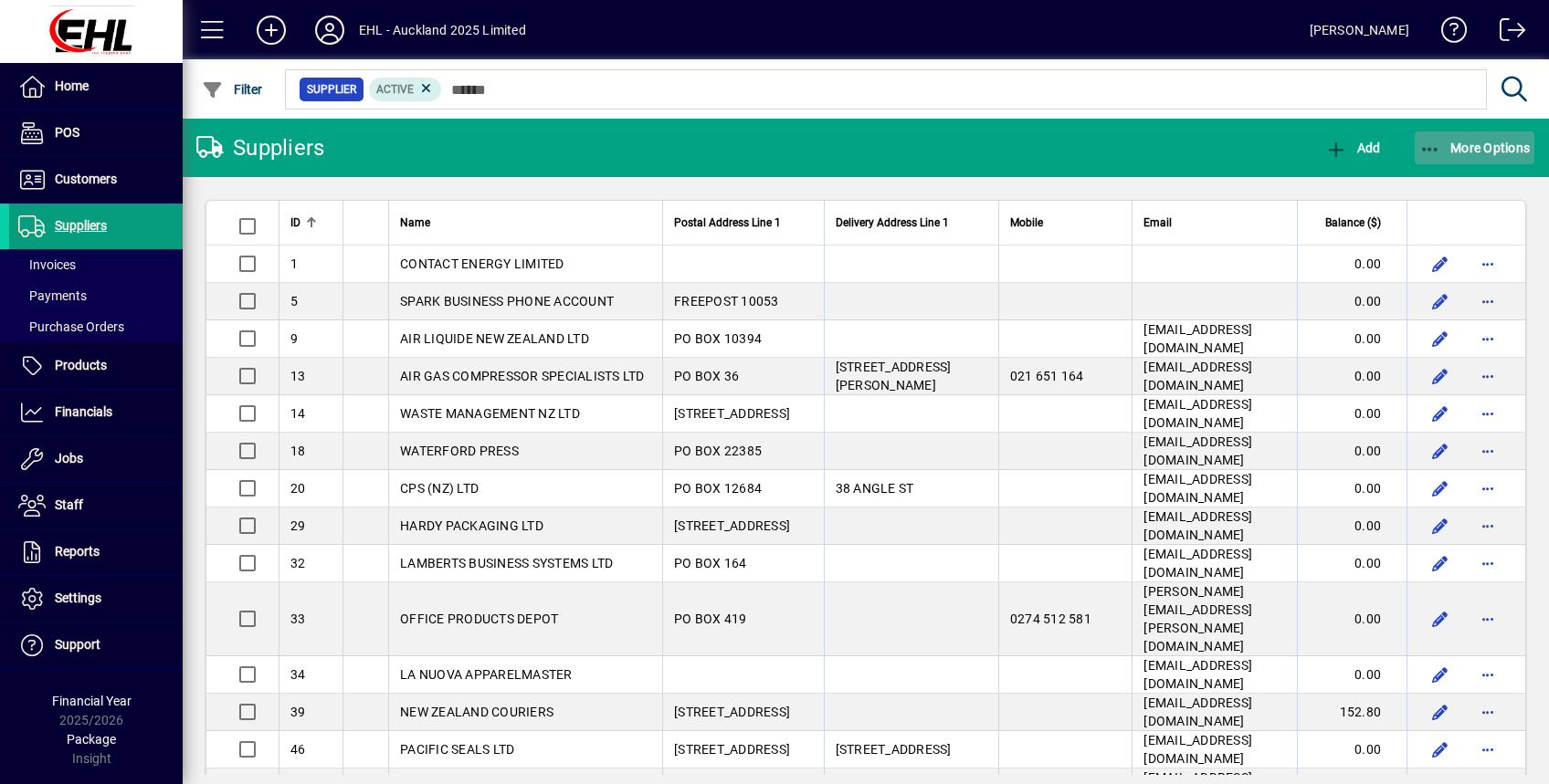
click at [1501, 155] on span "button" at bounding box center [1475, 147] width 120 height 44
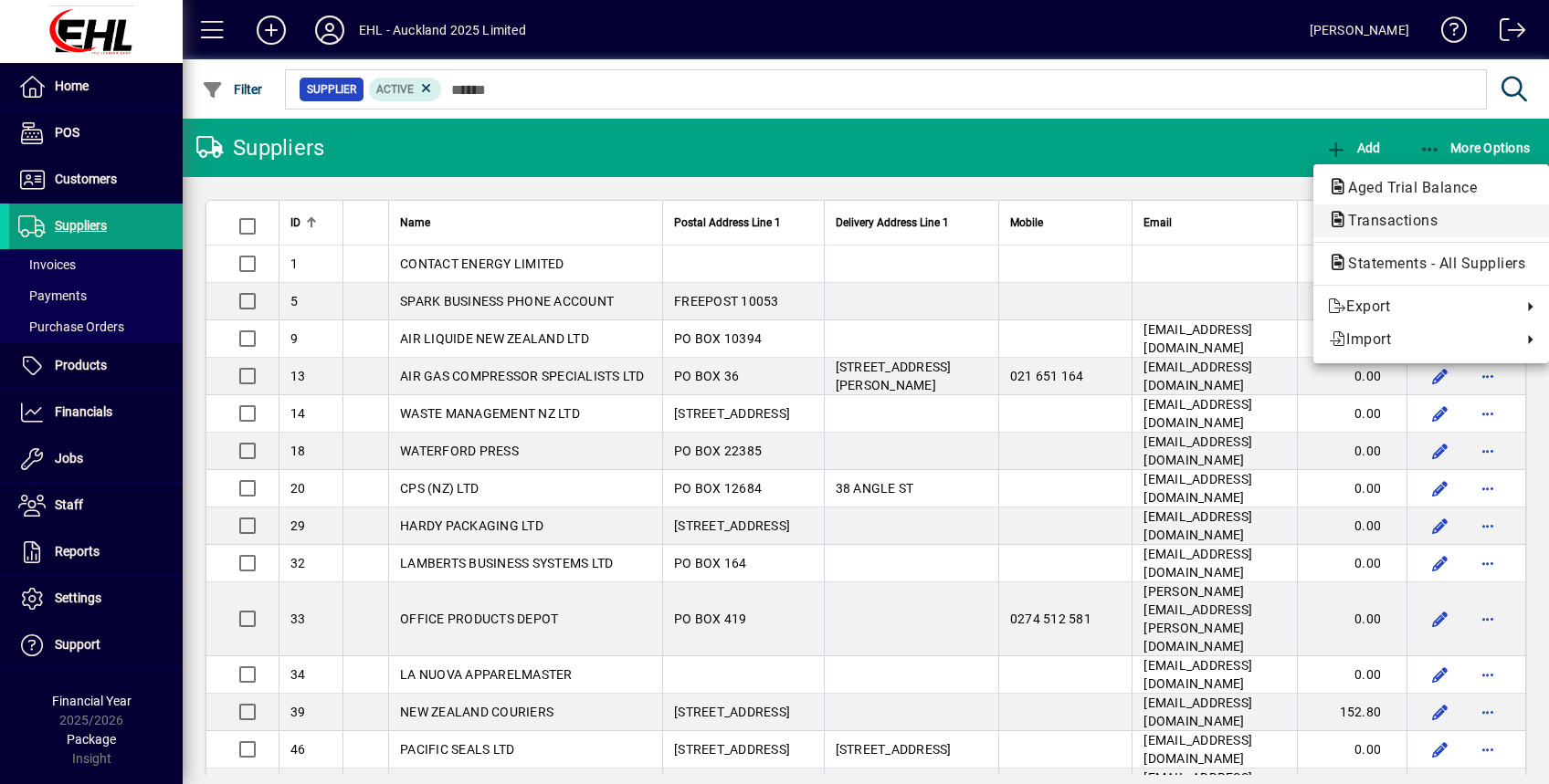
click at [1391, 220] on span "Transactions" at bounding box center [1387, 221] width 118 height 17
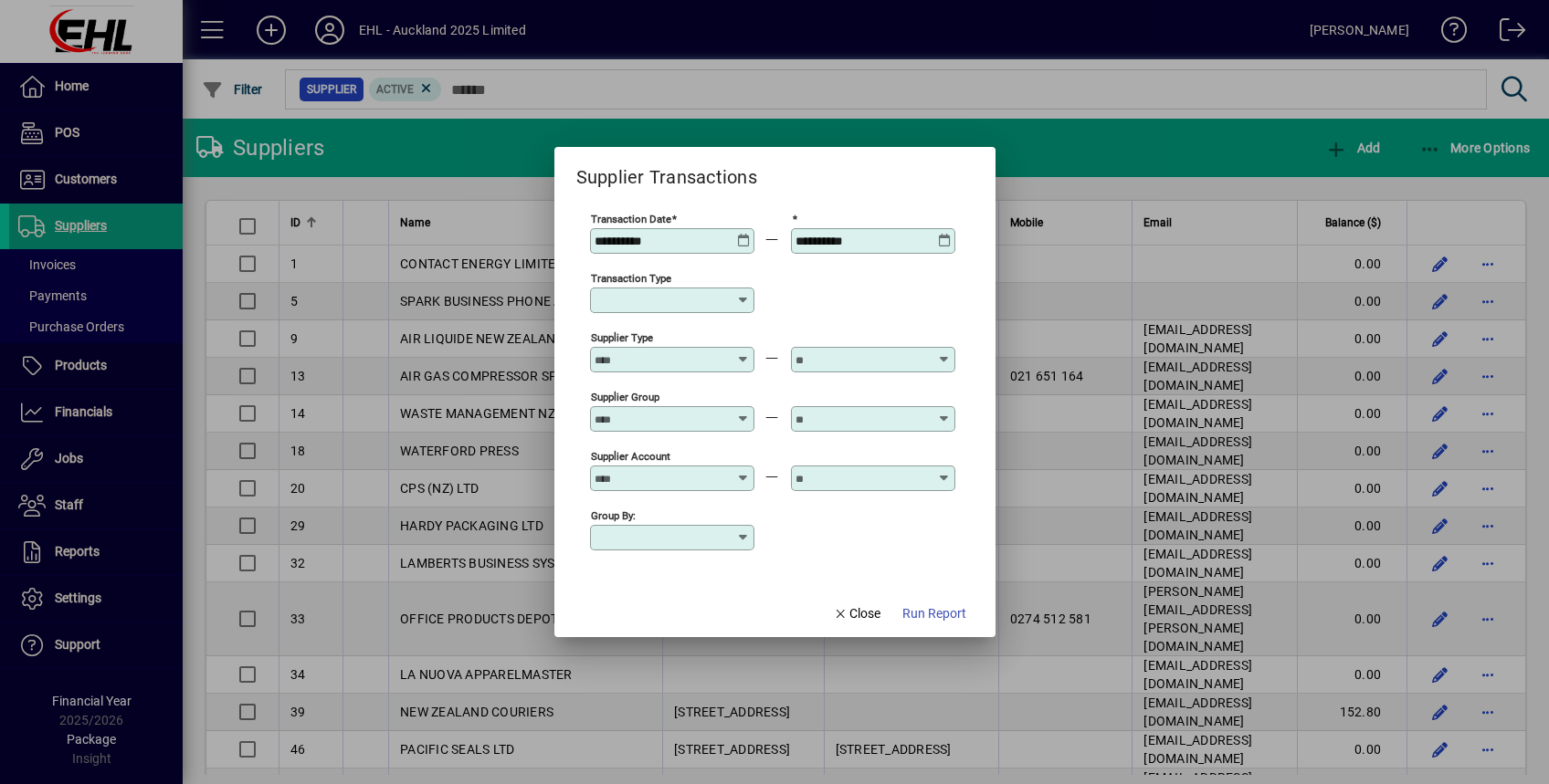
click at [739, 234] on icon at bounding box center [744, 234] width 14 height 0
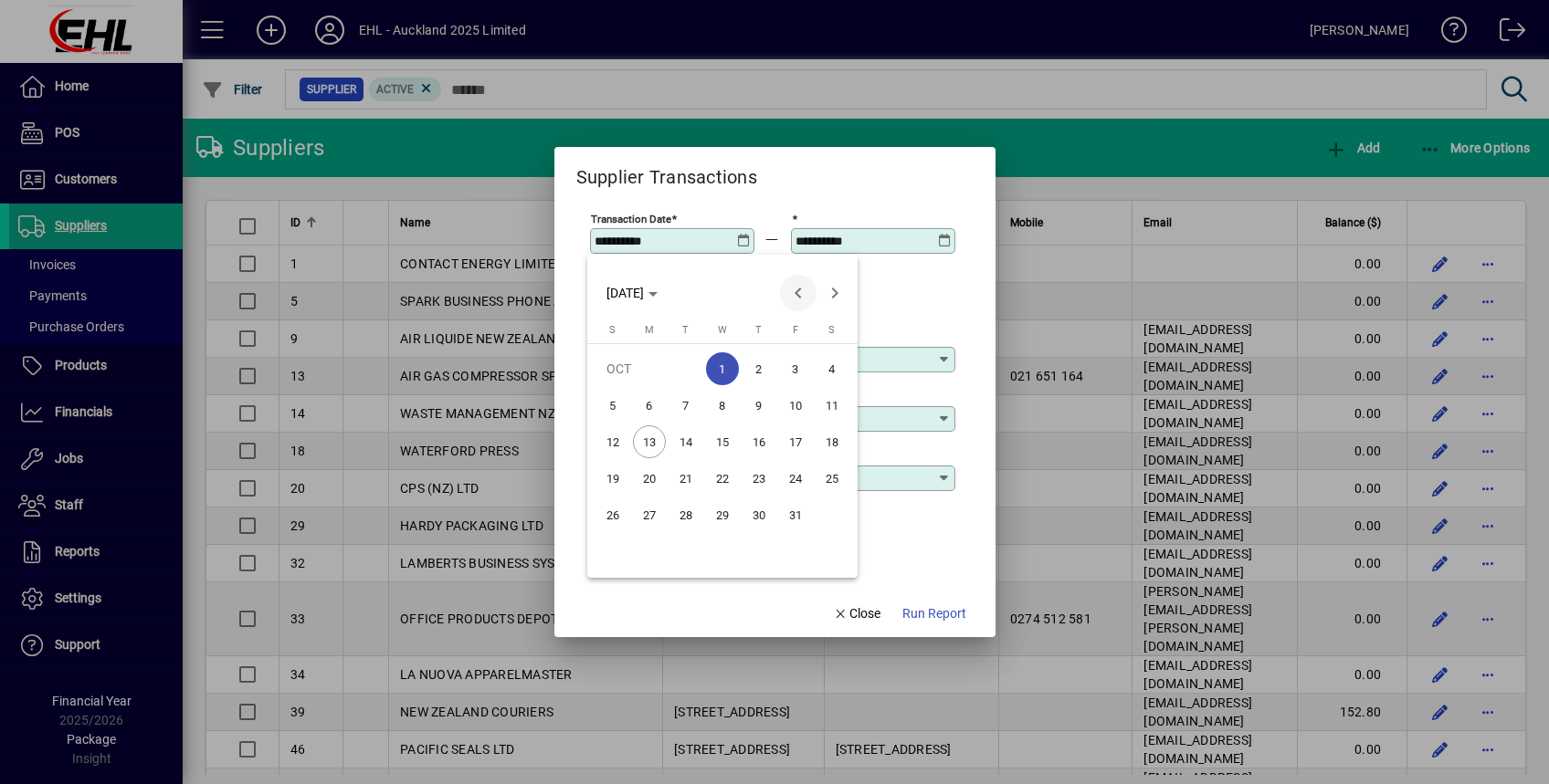
click at [804, 292] on span "Previous month" at bounding box center [798, 293] width 37 height 37
click at [792, 370] on span "1" at bounding box center [795, 368] width 33 height 33
type input "**********"
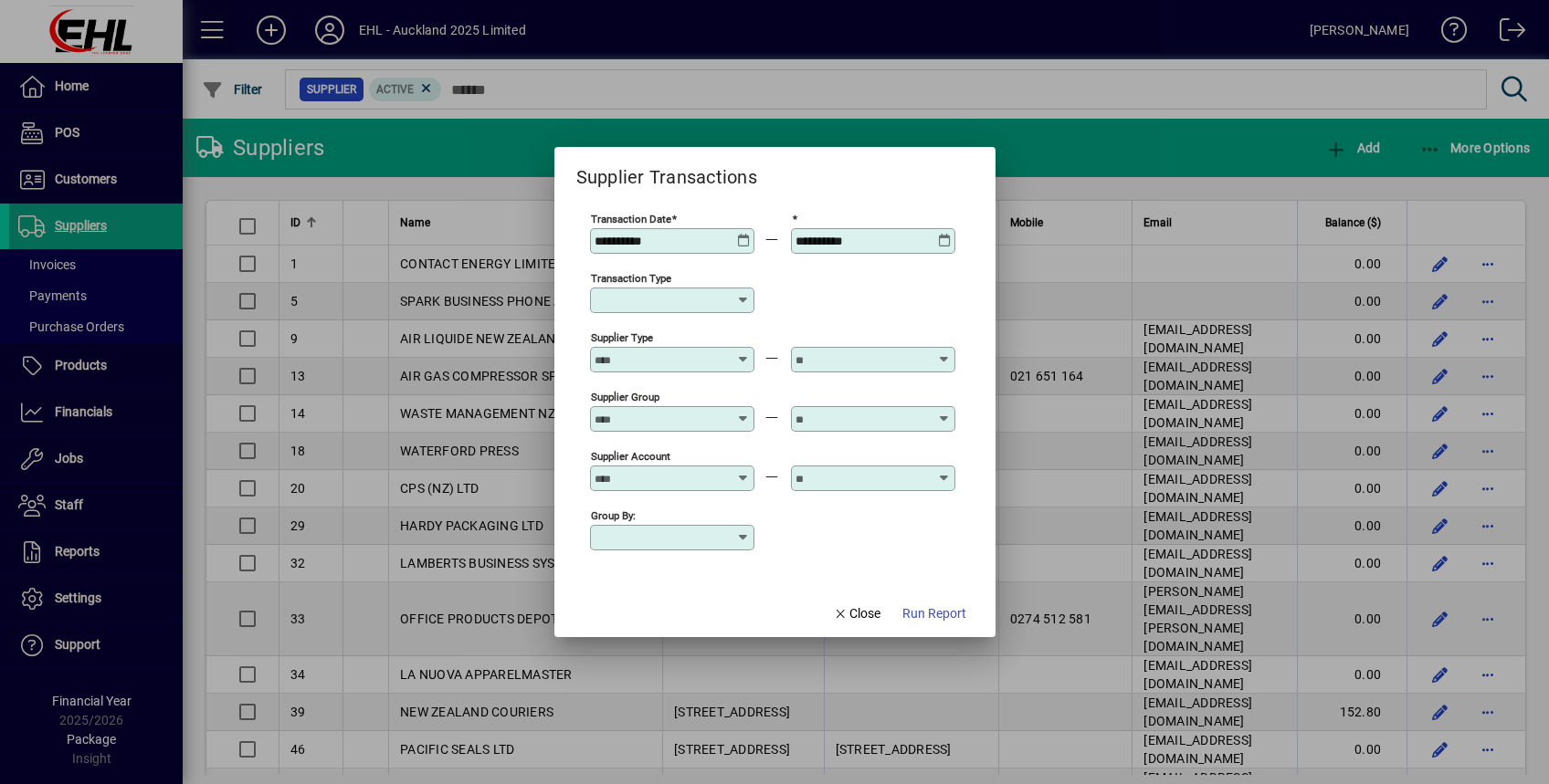
click at [941, 234] on icon at bounding box center [945, 234] width 14 height 0
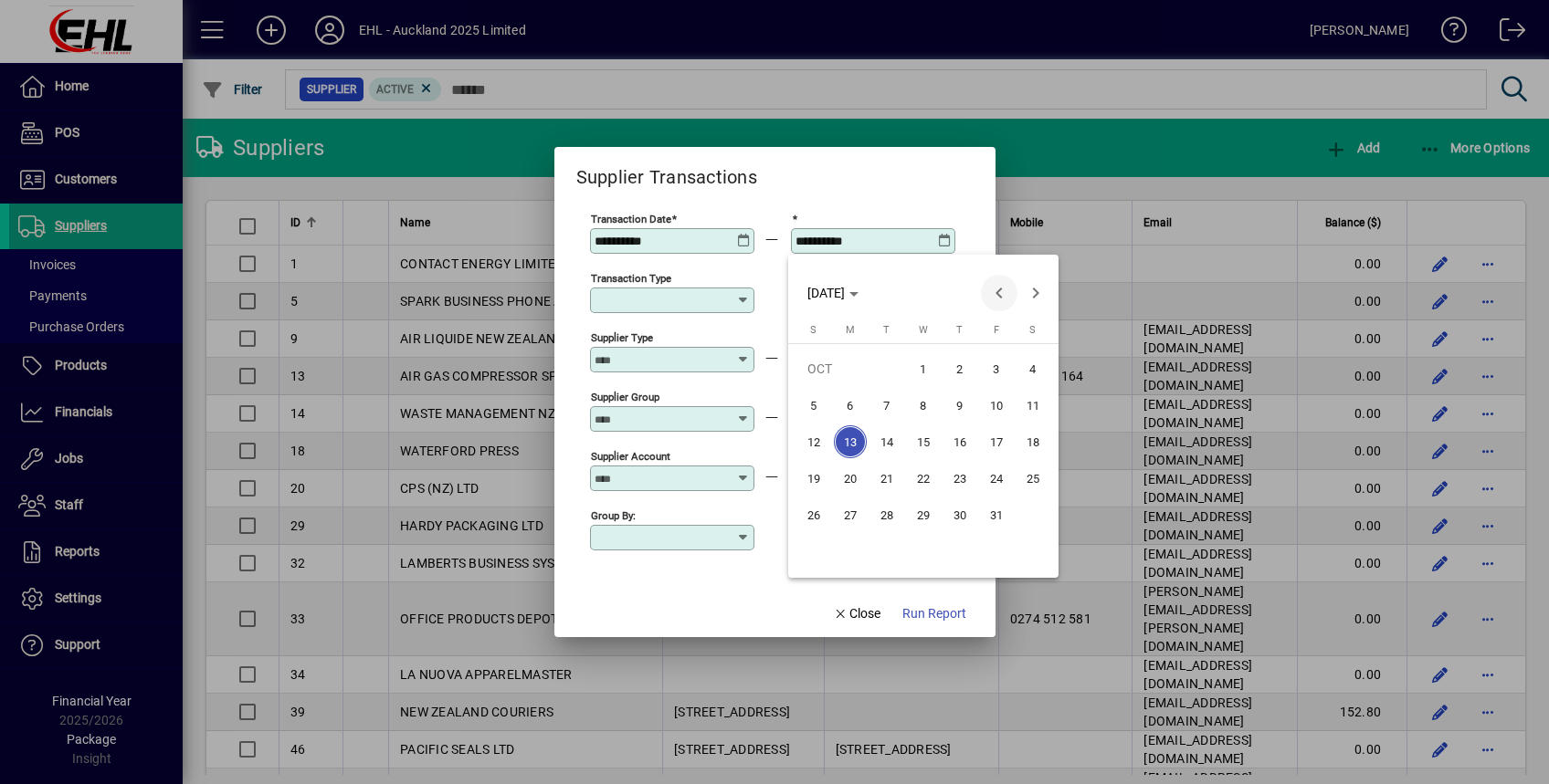
click at [1005, 290] on span "Previous month" at bounding box center [999, 293] width 37 height 37
click at [1035, 284] on span "Next month" at bounding box center [1035, 293] width 37 height 37
click at [877, 550] on span "30" at bounding box center [887, 551] width 33 height 33
type input "**********"
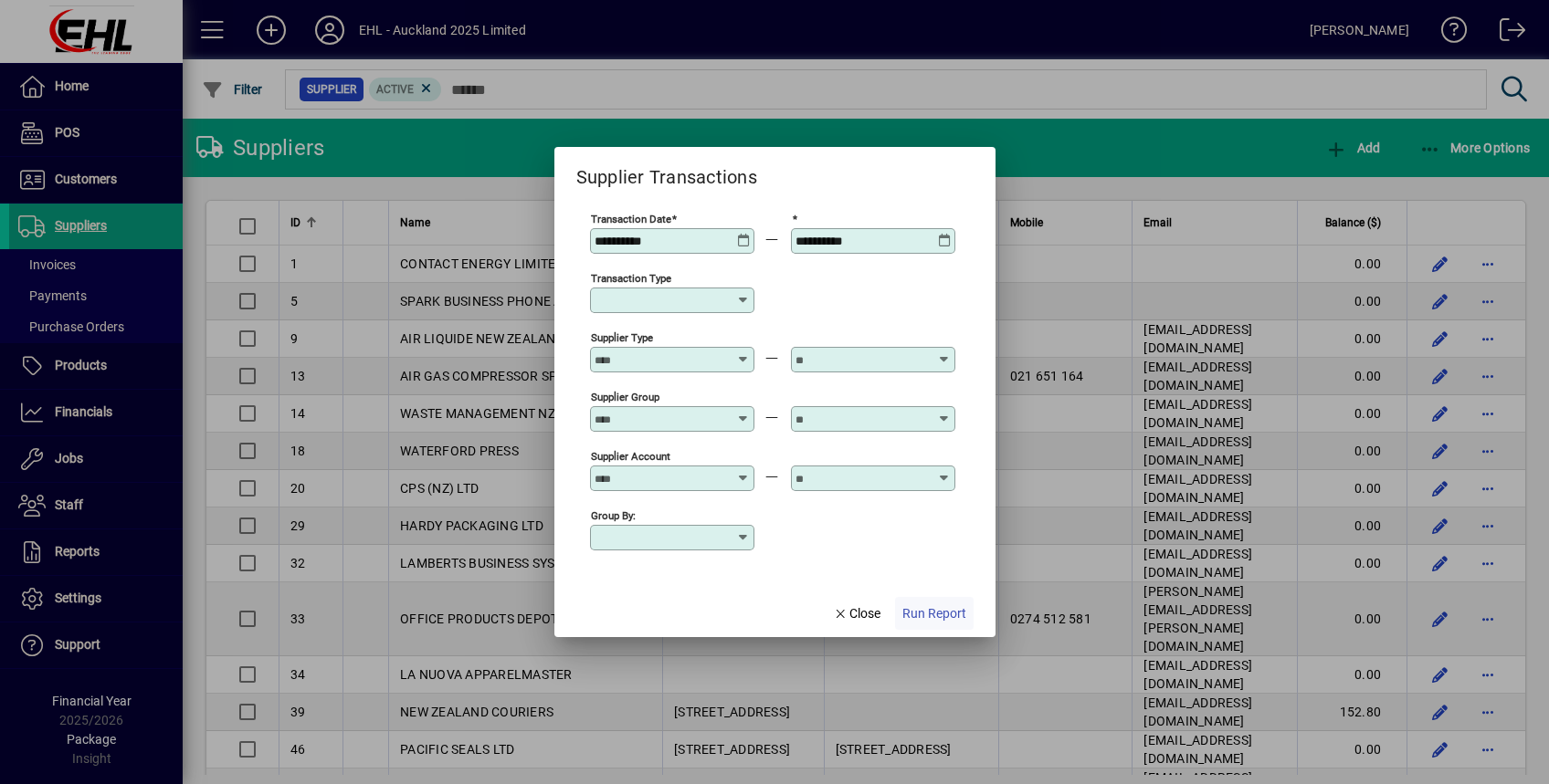
click at [935, 613] on span "Run Report" at bounding box center [935, 614] width 64 height 19
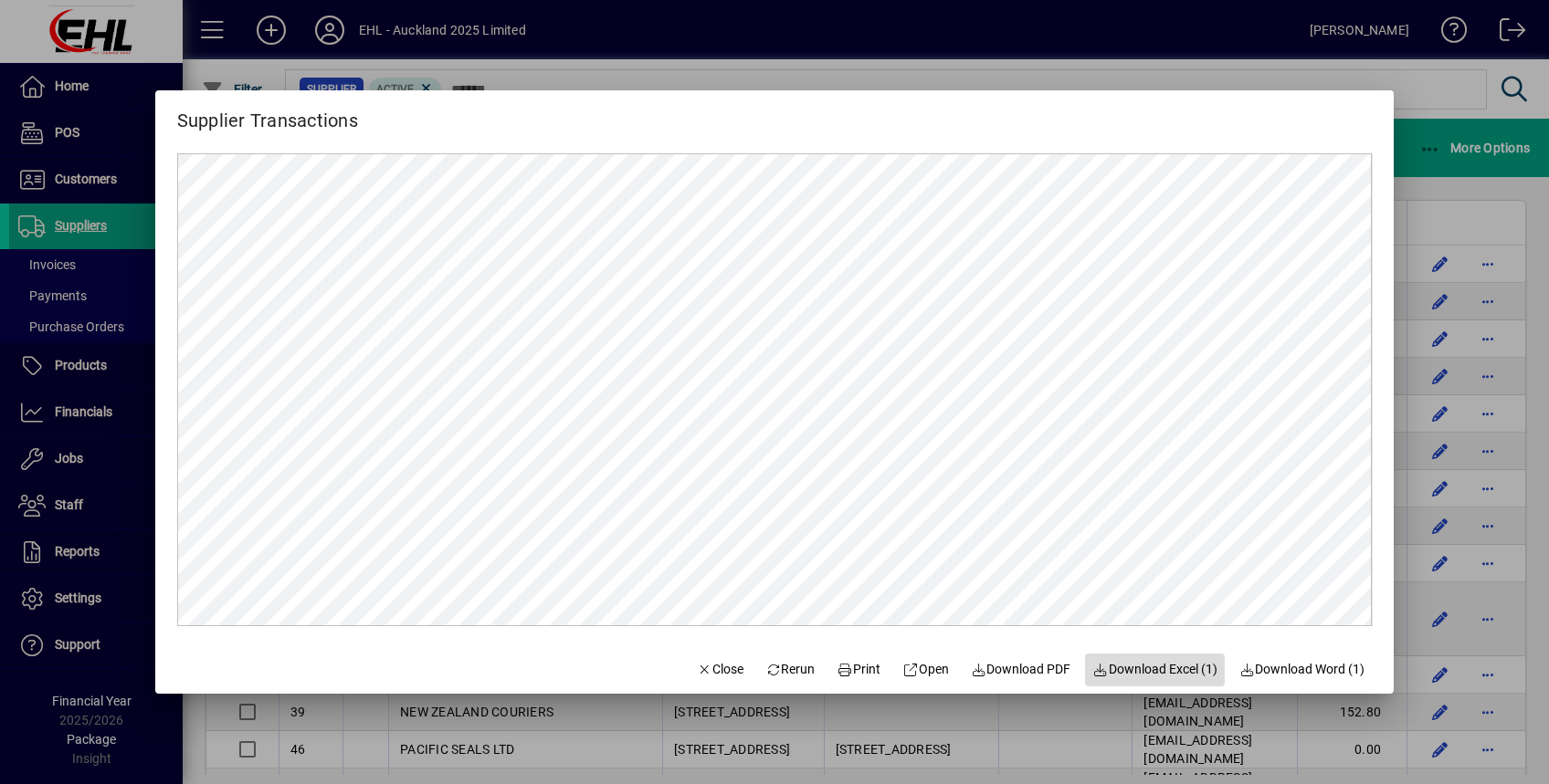
click at [1148, 679] on span "Download Excel (1)" at bounding box center [1154, 669] width 125 height 19
click at [1476, 83] on div at bounding box center [774, 392] width 1549 height 784
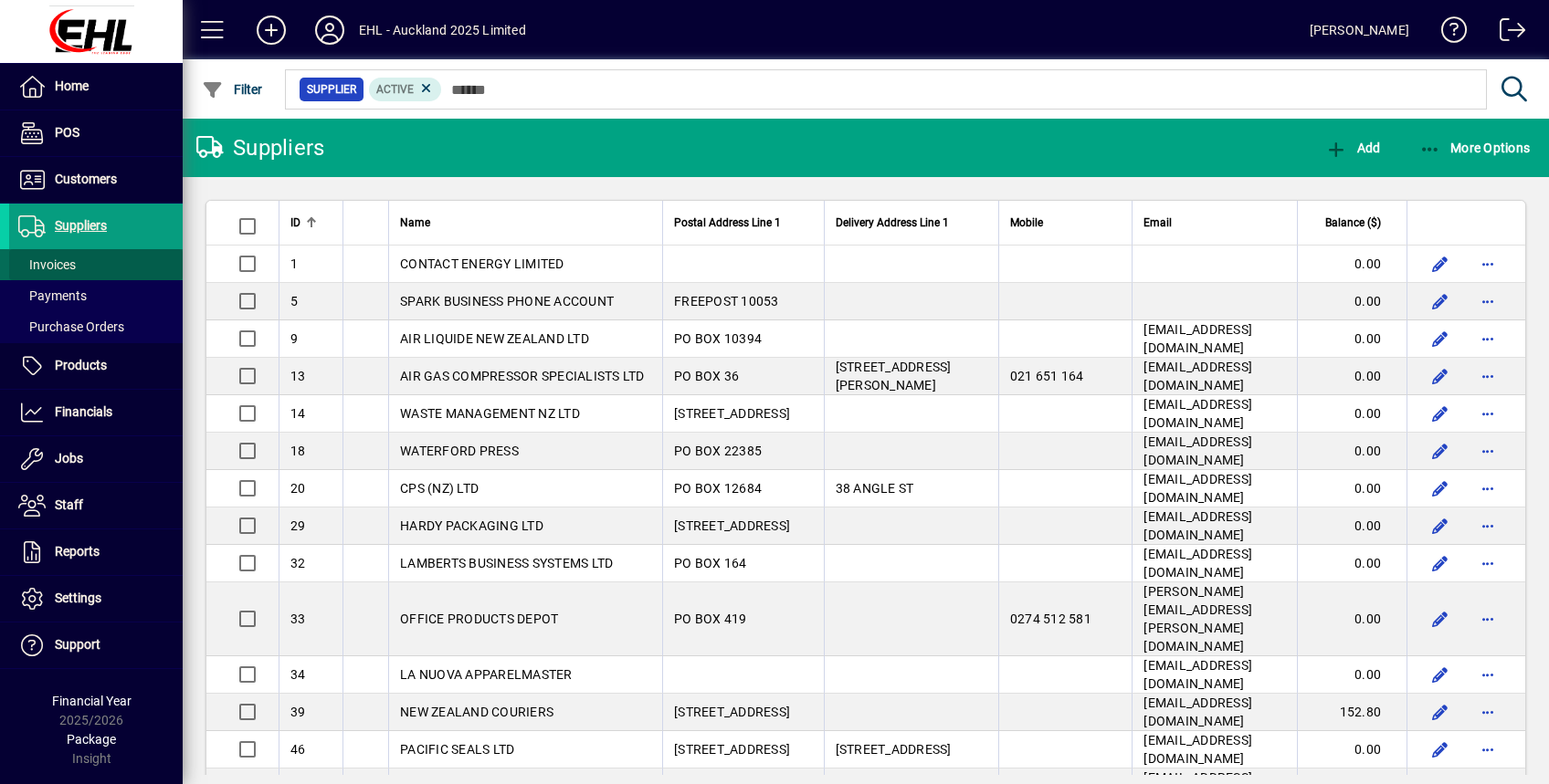
click at [68, 269] on span "Invoices" at bounding box center [46, 265] width 57 height 15
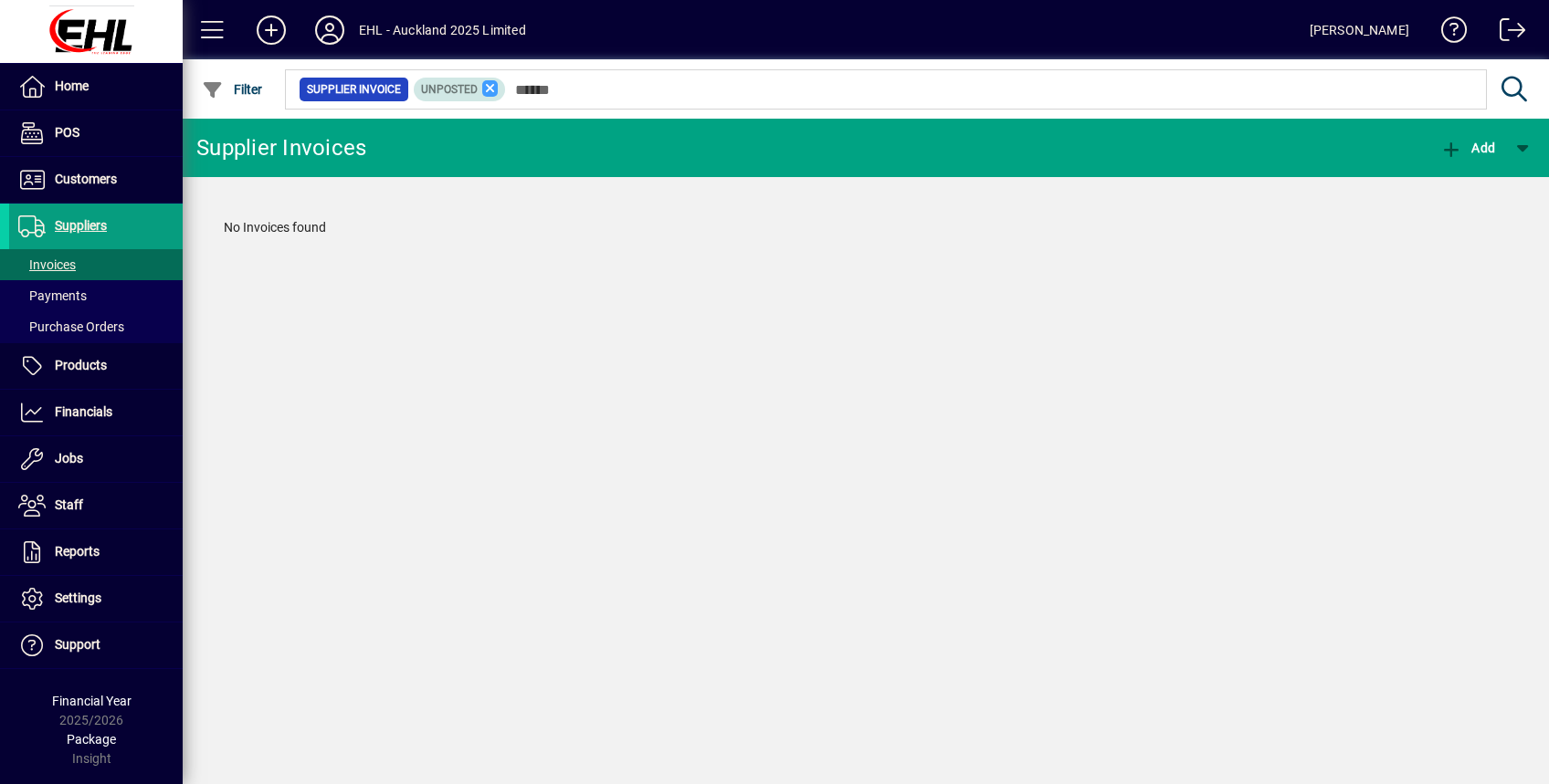
click at [482, 85] on icon at bounding box center [490, 89] width 17 height 17
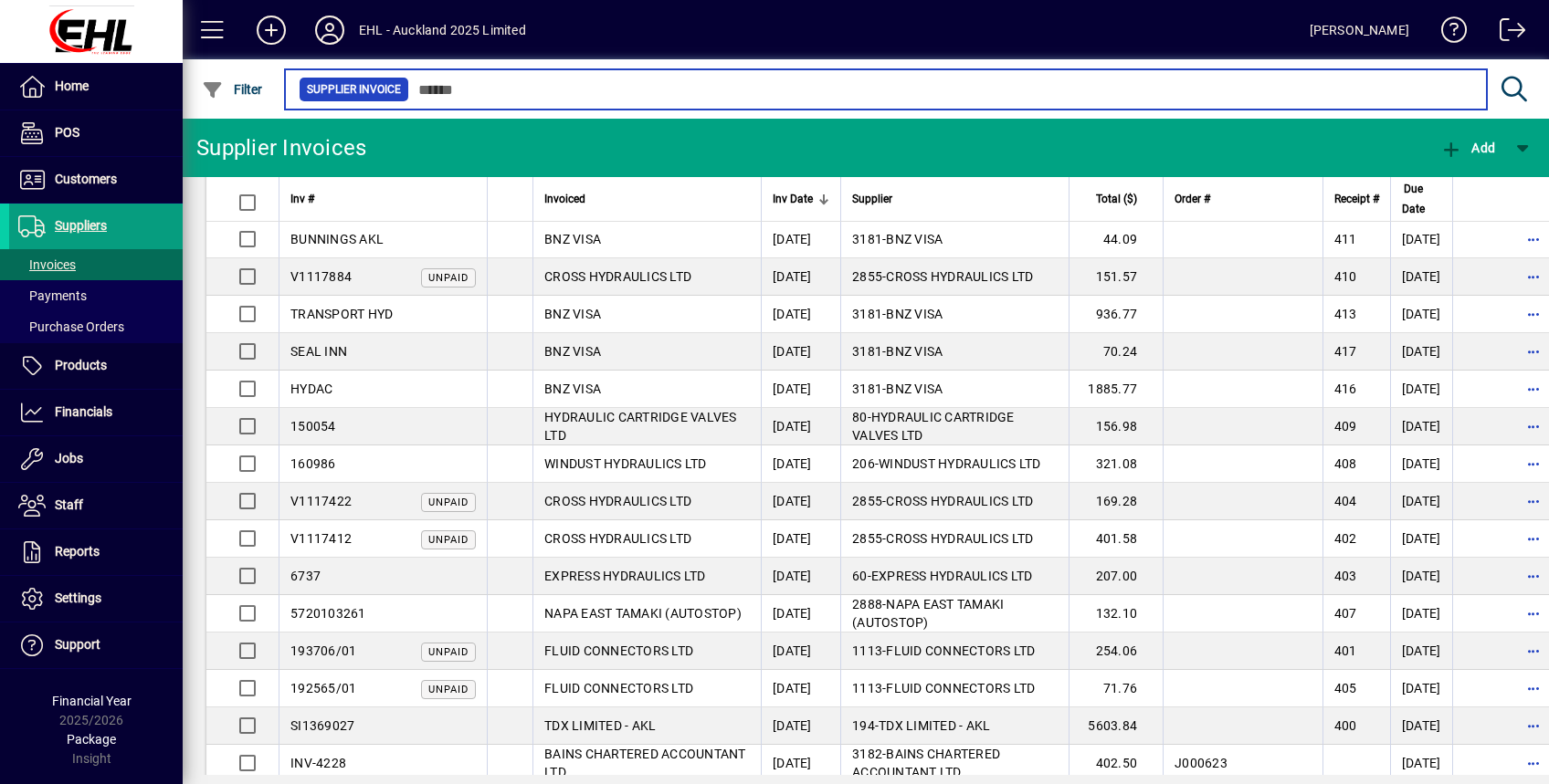
scroll to position [1789, 0]
